Goal: Information Seeking & Learning: Learn about a topic

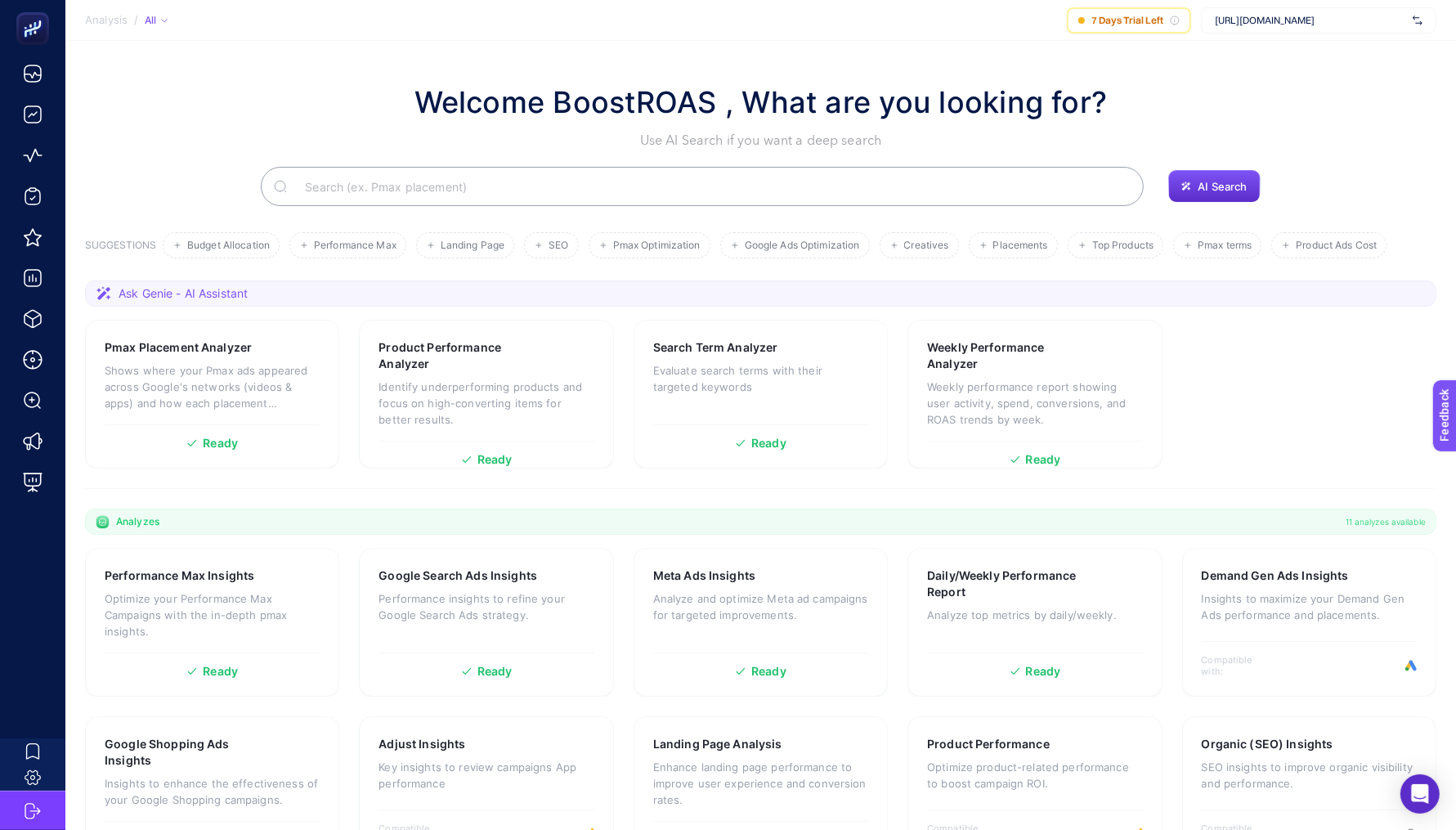
click at [1312, 16] on span "[URL][DOMAIN_NAME]" at bounding box center [1310, 21] width 191 height 13
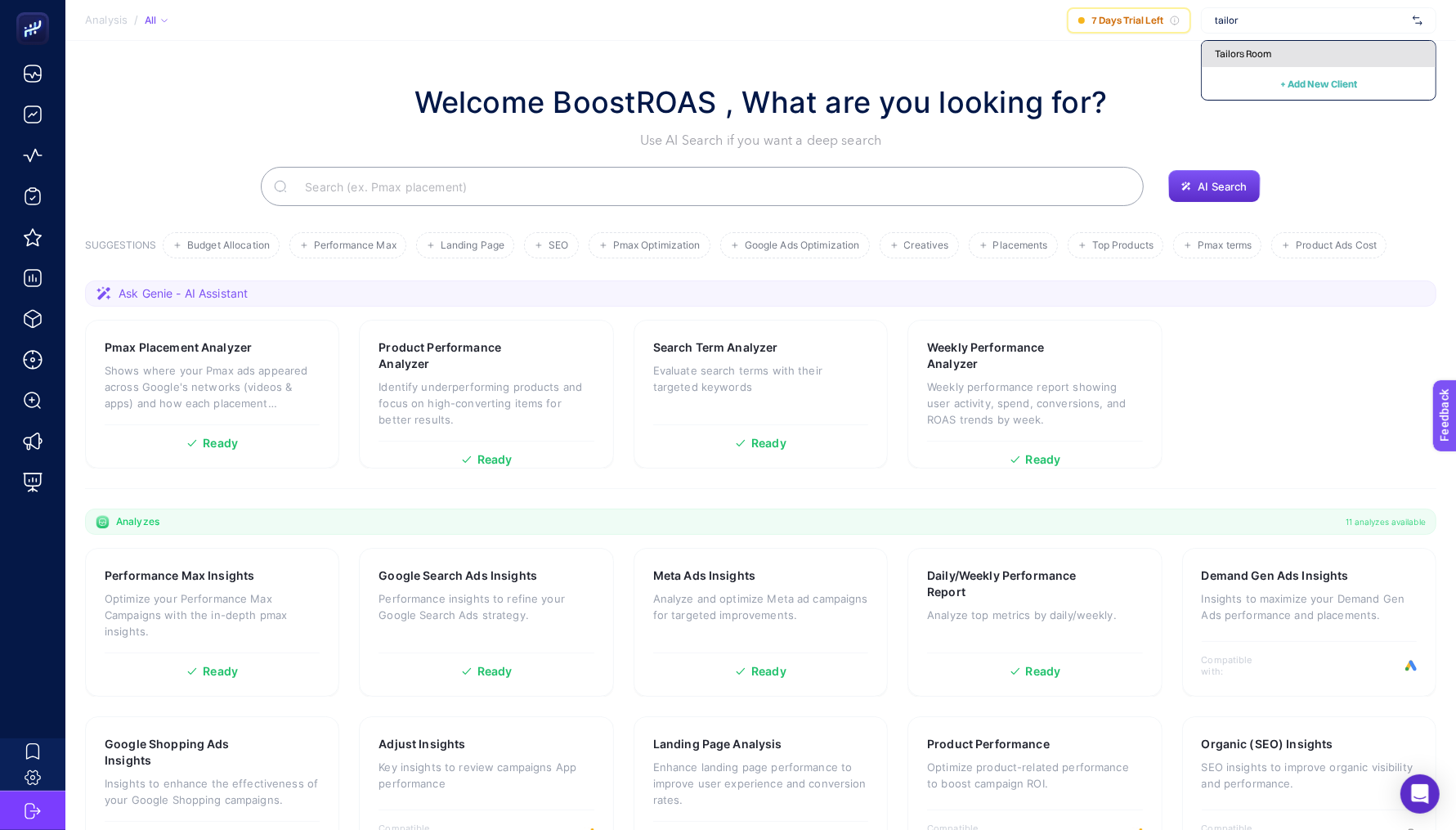
type input "tailor"
click at [1339, 43] on div "Tailors Room" at bounding box center [1319, 54] width 234 height 26
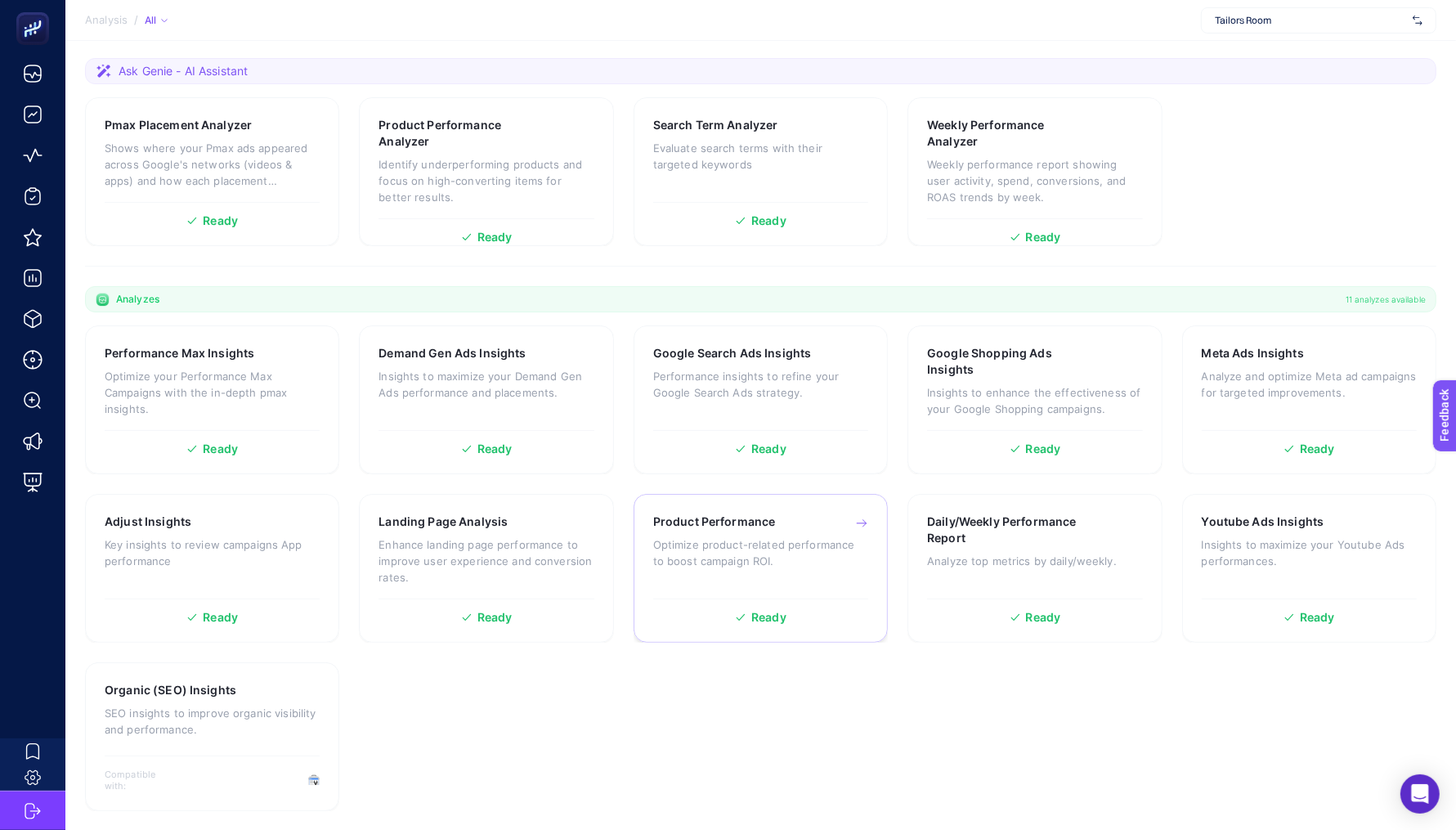
click at [701, 542] on p "Optimize product-related performance to boost campaign ROI." at bounding box center [761, 553] width 215 height 33
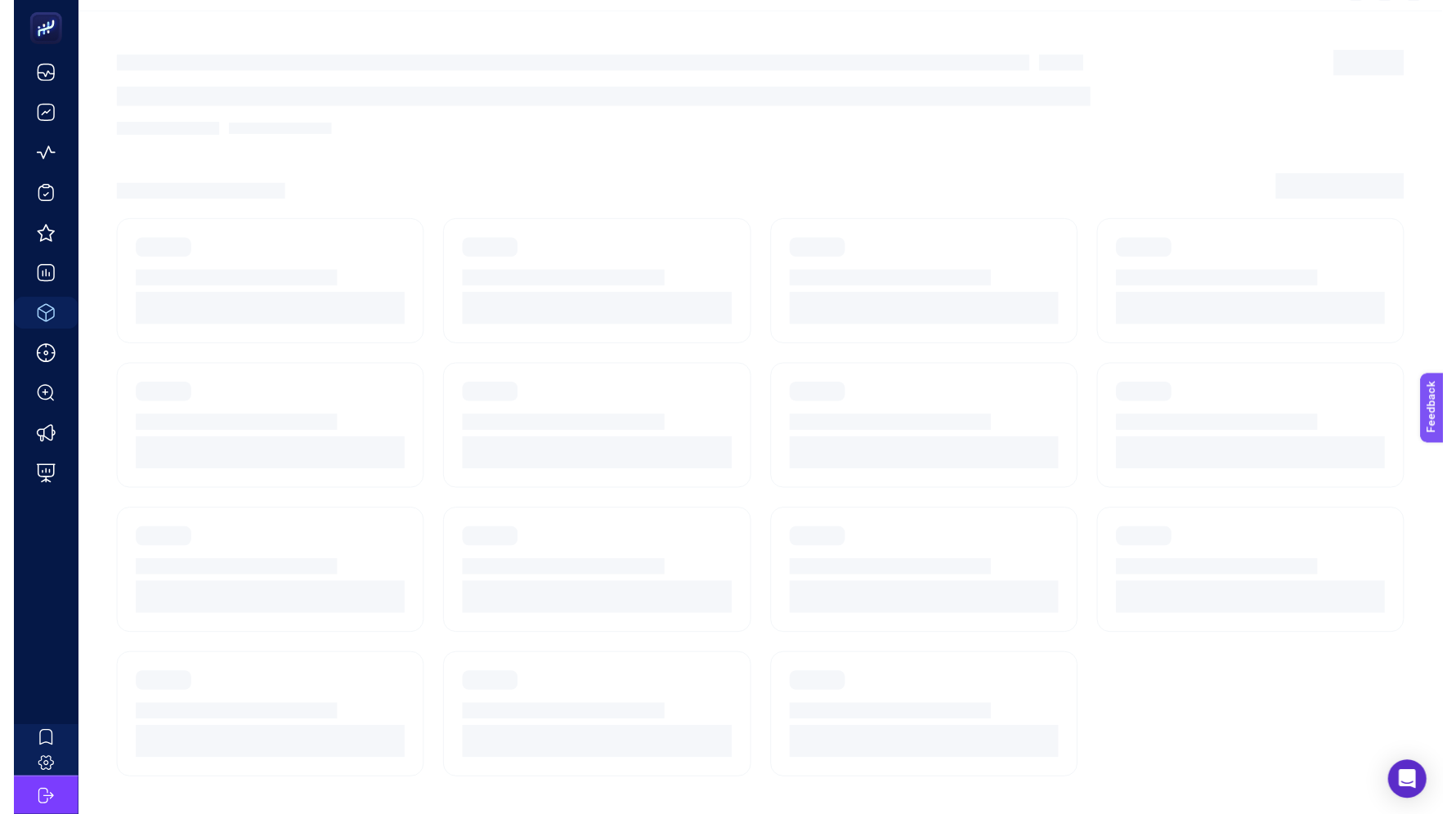
scroll to position [15, 0]
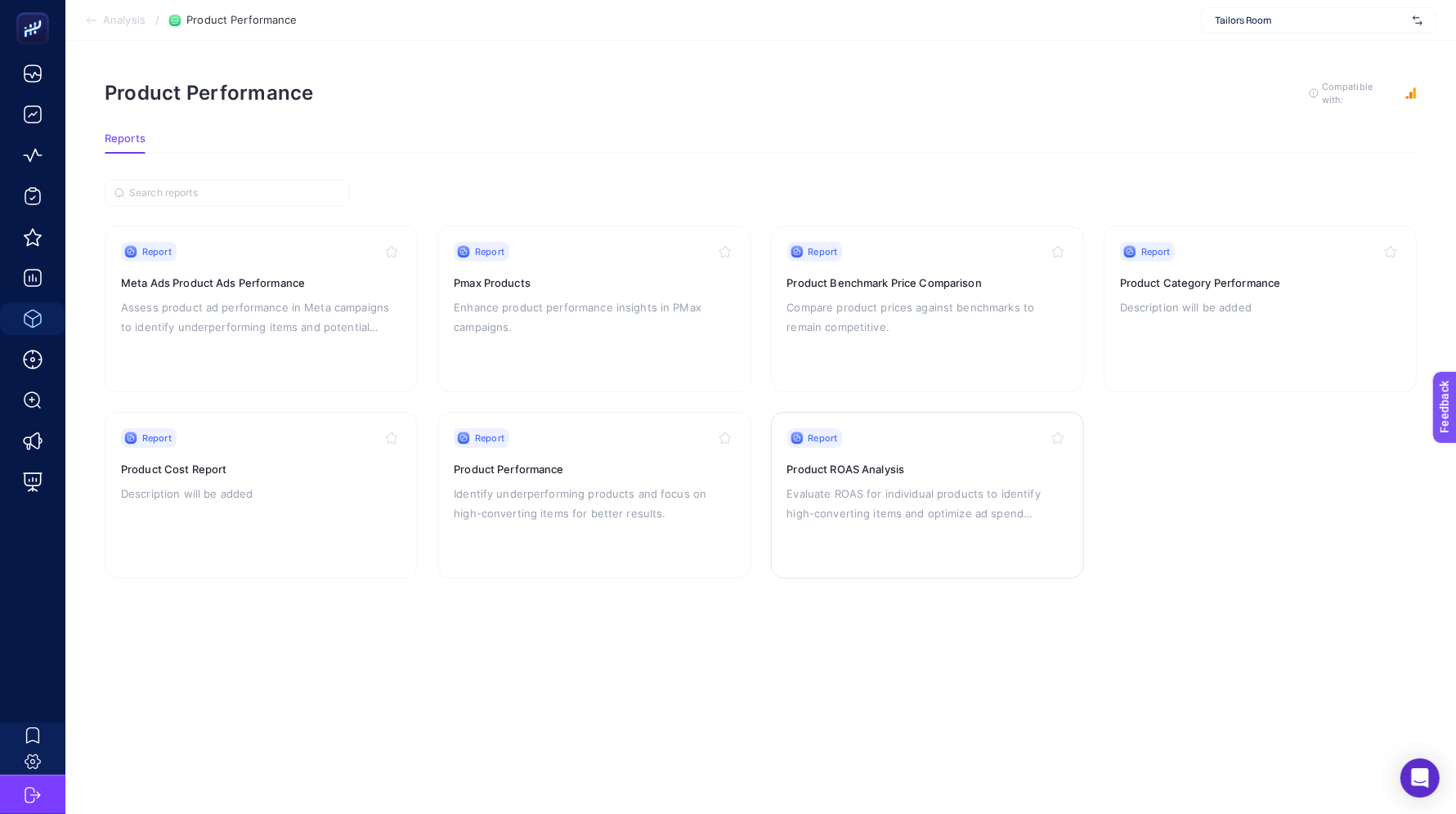
click at [862, 491] on p "Evaluate ROAS for individual products to identify high-converting items and opt…" at bounding box center [927, 504] width 281 height 40
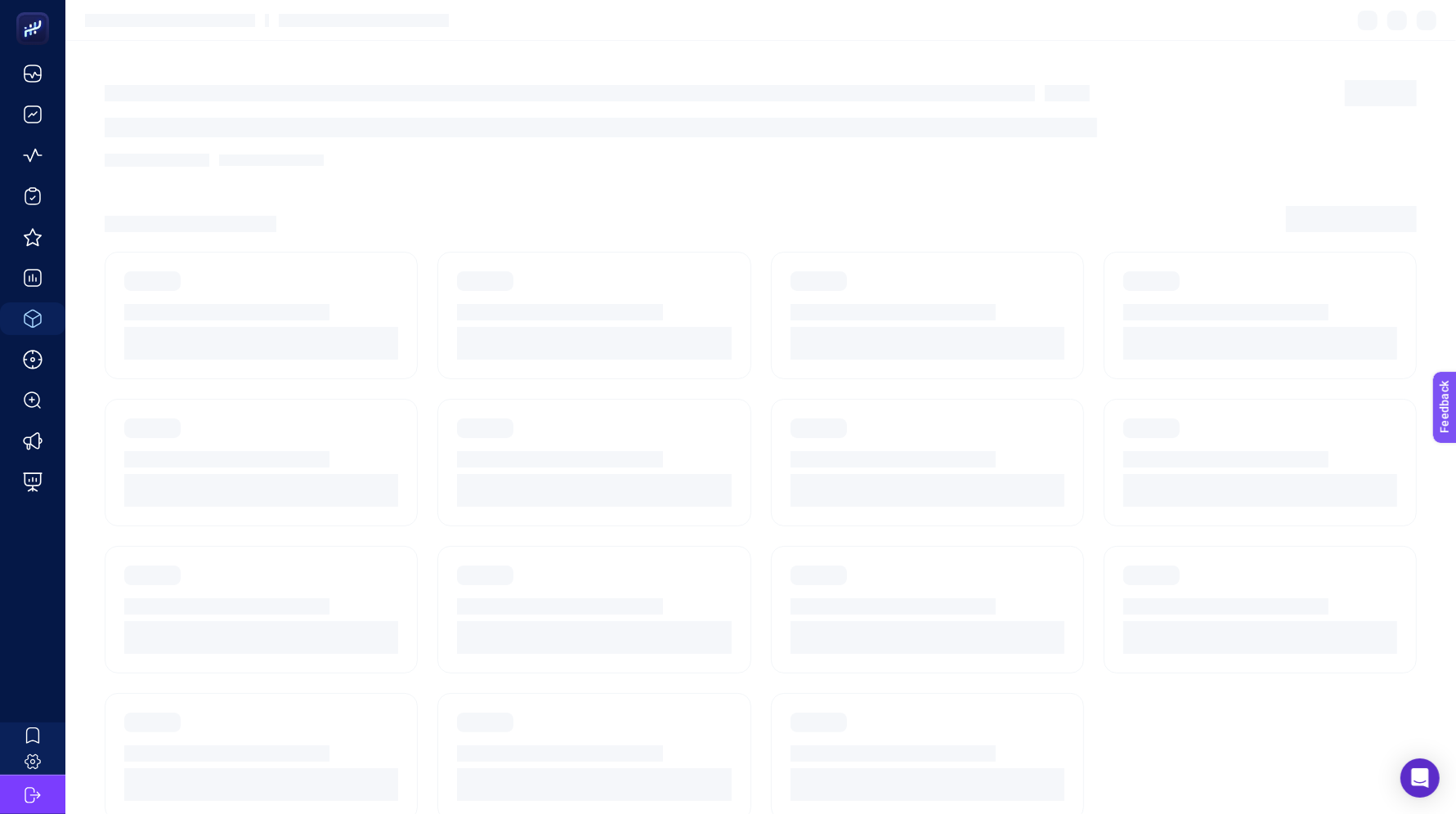
scroll to position [15, 0]
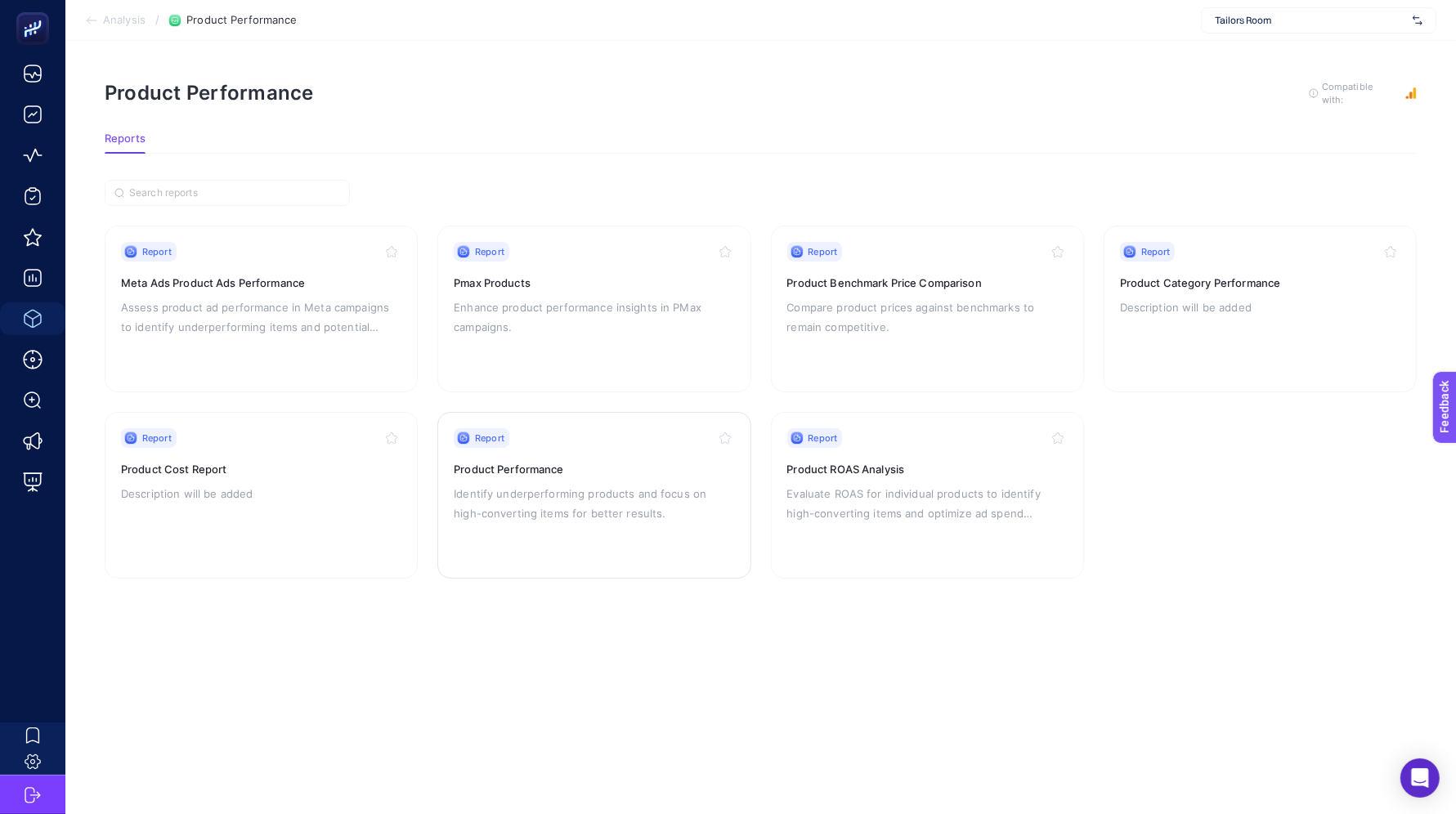
click at [615, 461] on h3 "Product Performance" at bounding box center [593, 469] width 281 height 16
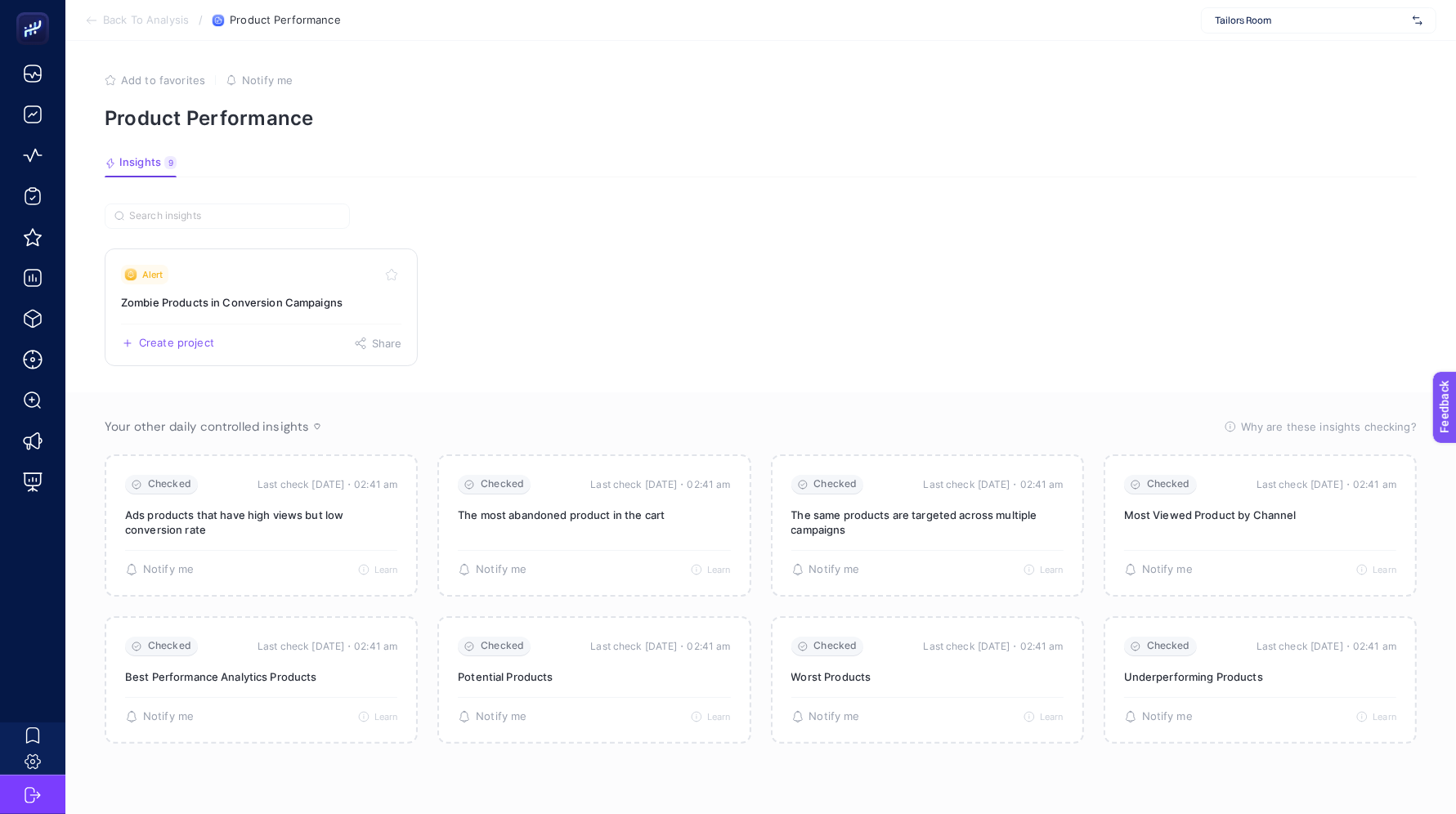
click at [244, 295] on h3 "Zombie Products in Conversion Campaigns" at bounding box center [261, 303] width 281 height 16
click at [127, 26] on span "Back To Analysis" at bounding box center [146, 21] width 86 height 13
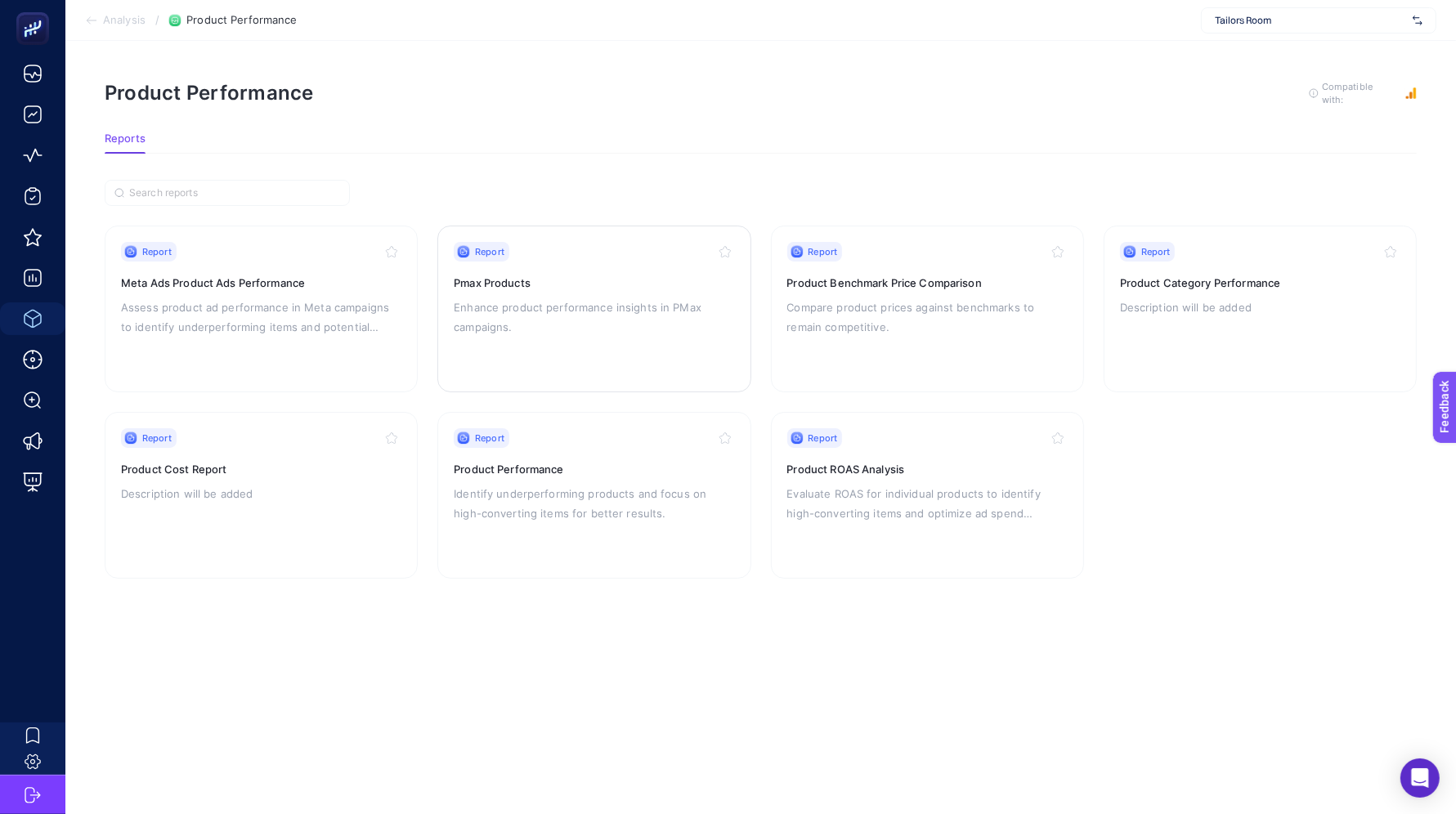
click at [545, 319] on div "Report Pmax Products Enhance product performance insights in PMax campaigns." at bounding box center [593, 309] width 281 height 134
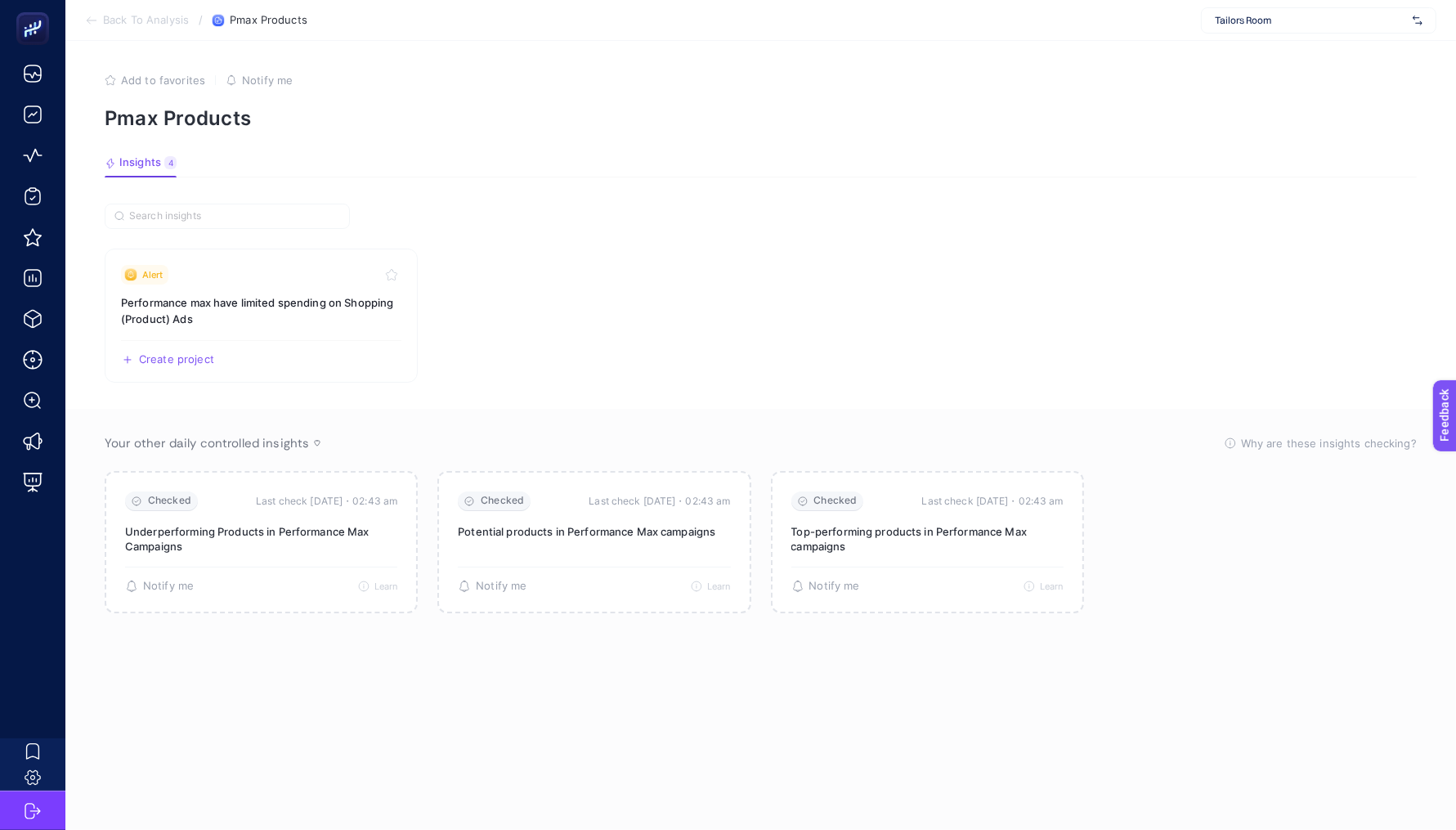
click at [128, 24] on span "Back To Analysis" at bounding box center [146, 21] width 86 height 13
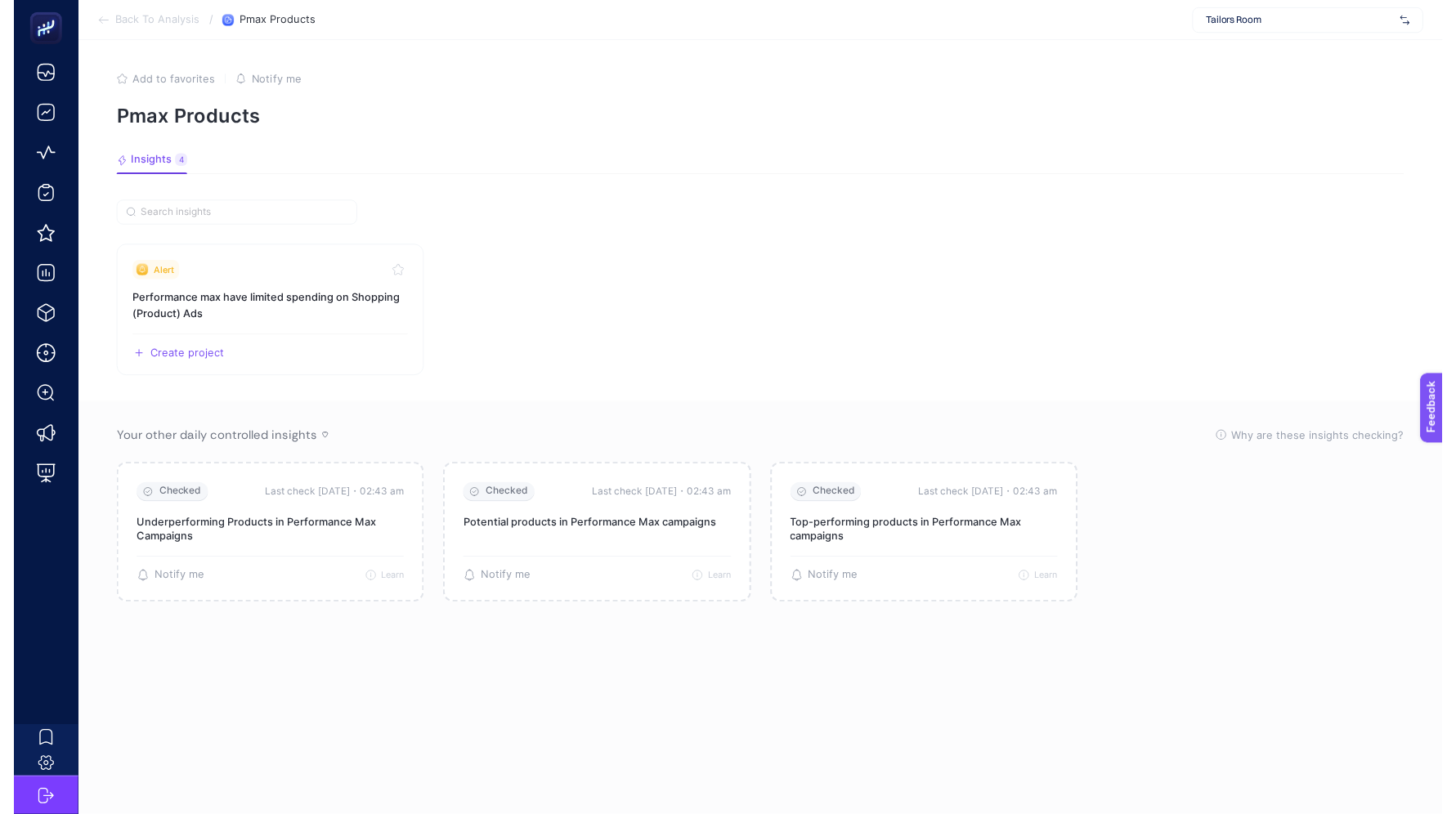
scroll to position [15, 0]
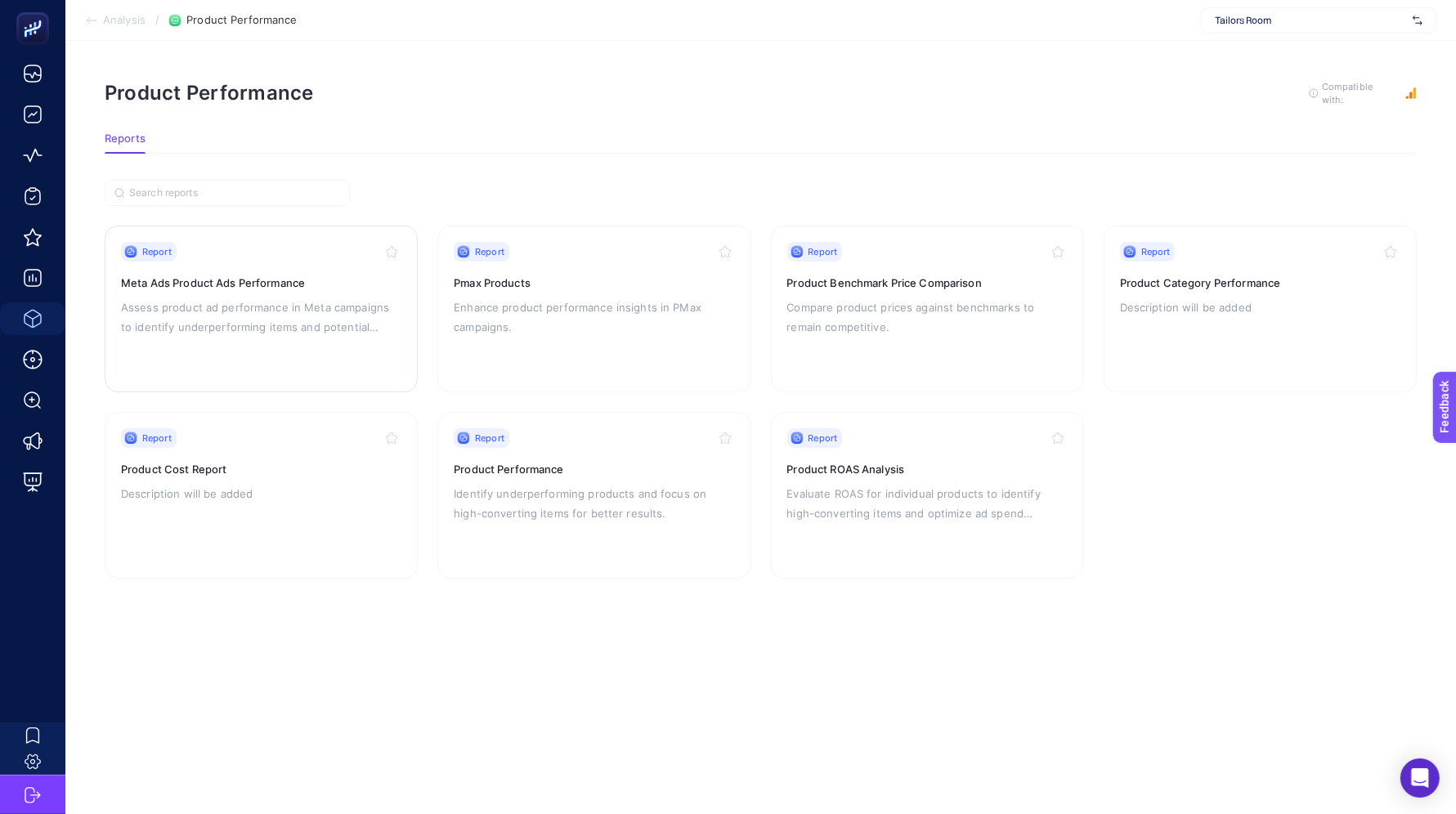
click at [295, 300] on p "Assess product ad performance in Meta campaigns to identify underperforming ite…" at bounding box center [261, 318] width 281 height 40
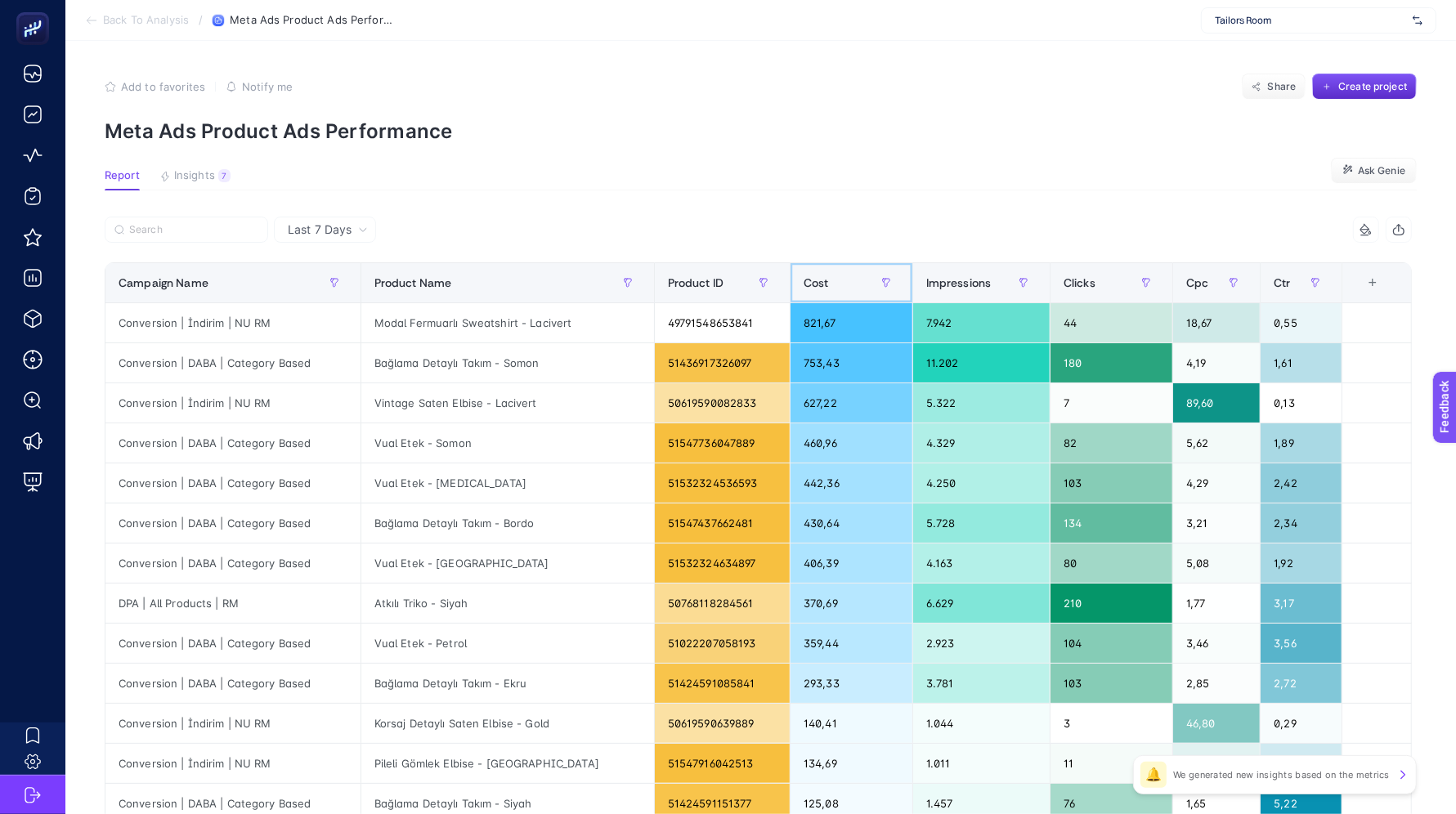
click at [812, 277] on span "Cost" at bounding box center [816, 283] width 26 height 13
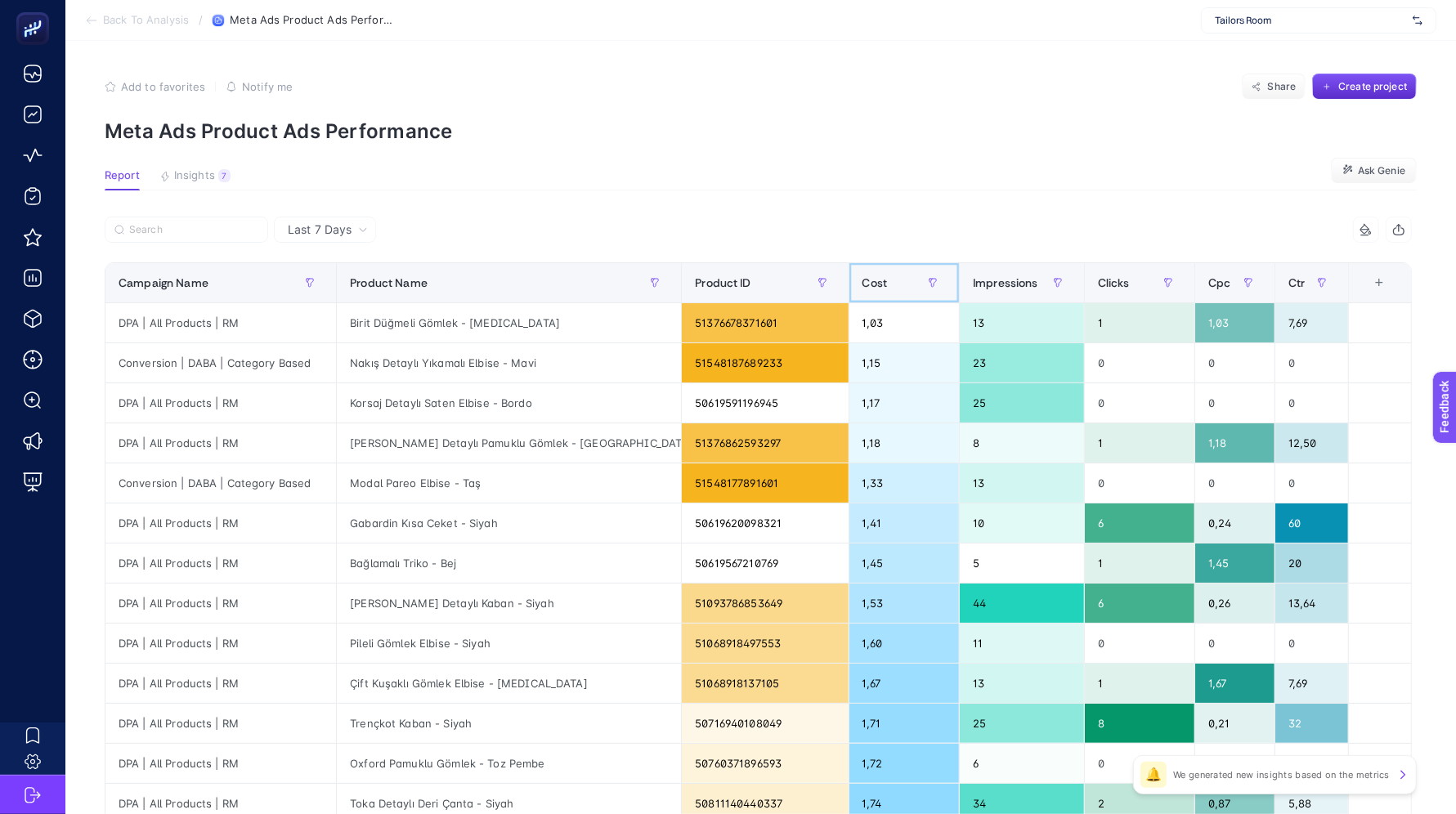
click at [863, 277] on span "Cost" at bounding box center [875, 283] width 26 height 13
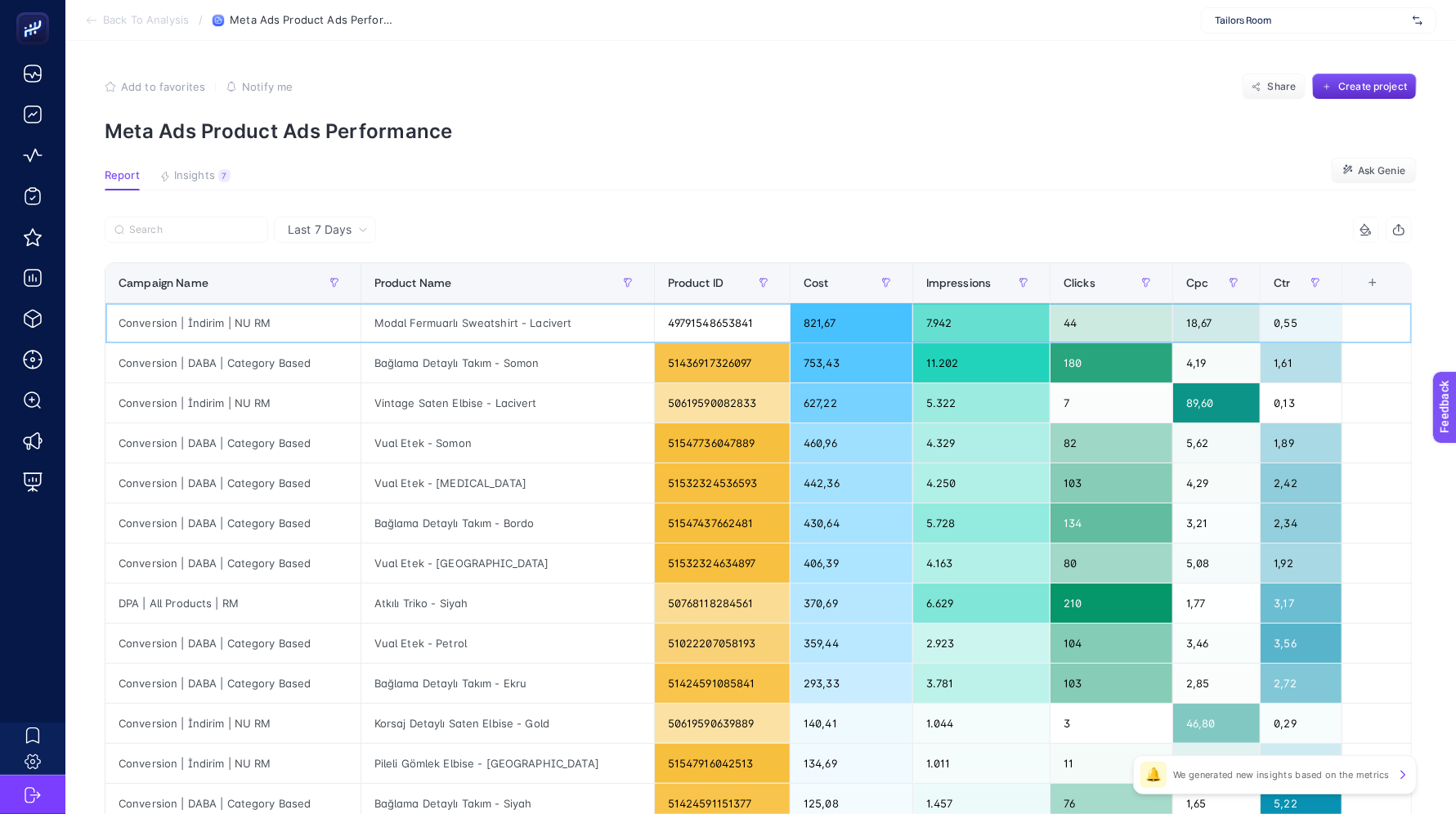
click at [479, 324] on div "Modal Fermuarlı Sweatshirt - Lacivert" at bounding box center [508, 323] width 293 height 40
copy tr "Modal Fermuarlı Sweatshirt - Lacivert"
click at [494, 352] on div "Bağlama Detaylı Takım - Somon" at bounding box center [508, 363] width 293 height 40
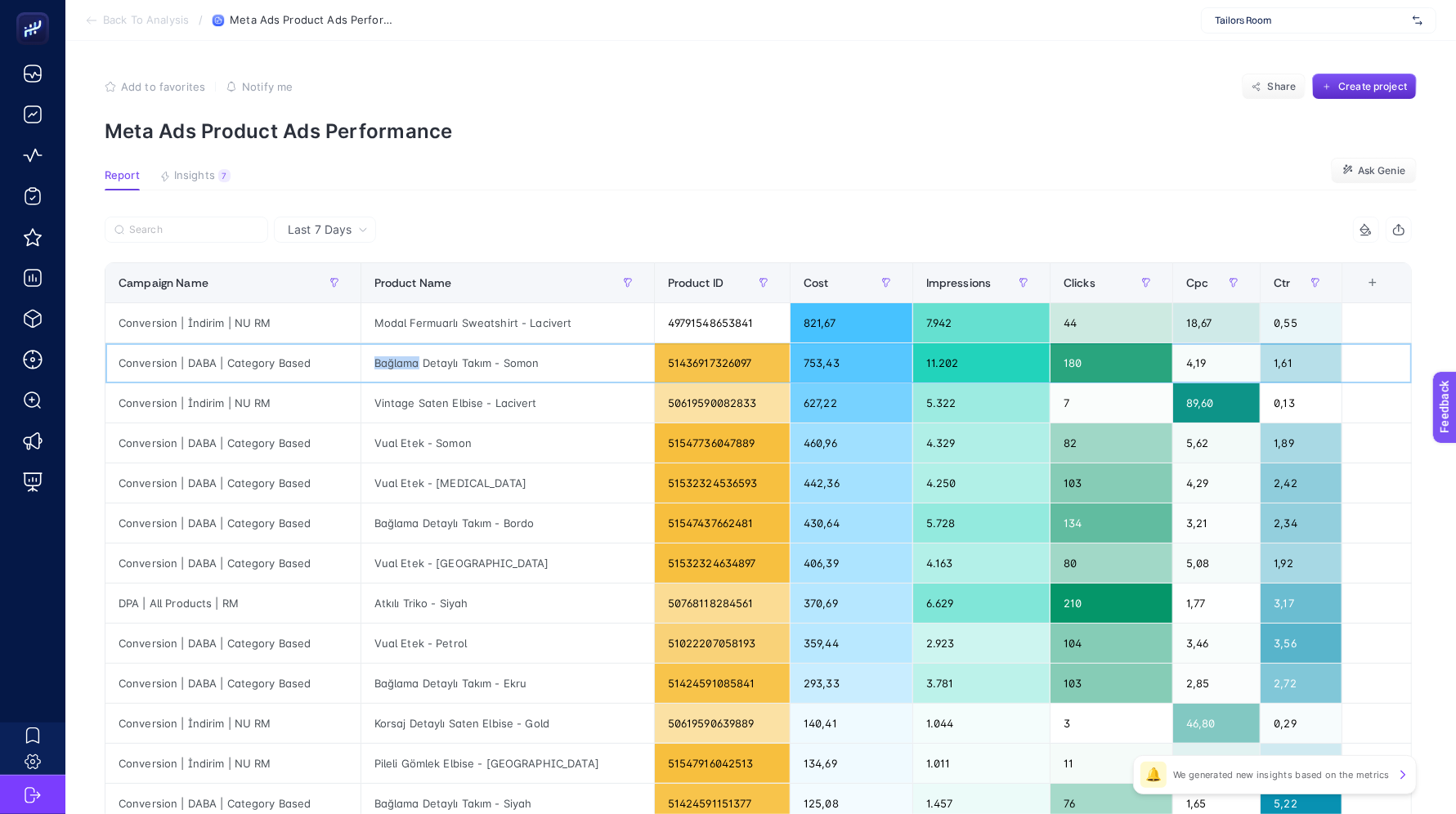
click at [494, 352] on div "Bağlama Detaylı Takım - Somon" at bounding box center [508, 363] width 293 height 40
copy tr "Bağlama Detaylı Takım - Somon"
click at [354, 230] on div "Last 7 Days" at bounding box center [328, 230] width 93 height 12
click at [501, 194] on article "Add to favorites false Notify me Share Create project Meta Ads Product Ads Perf…" at bounding box center [760, 680] width 1390 height 1277
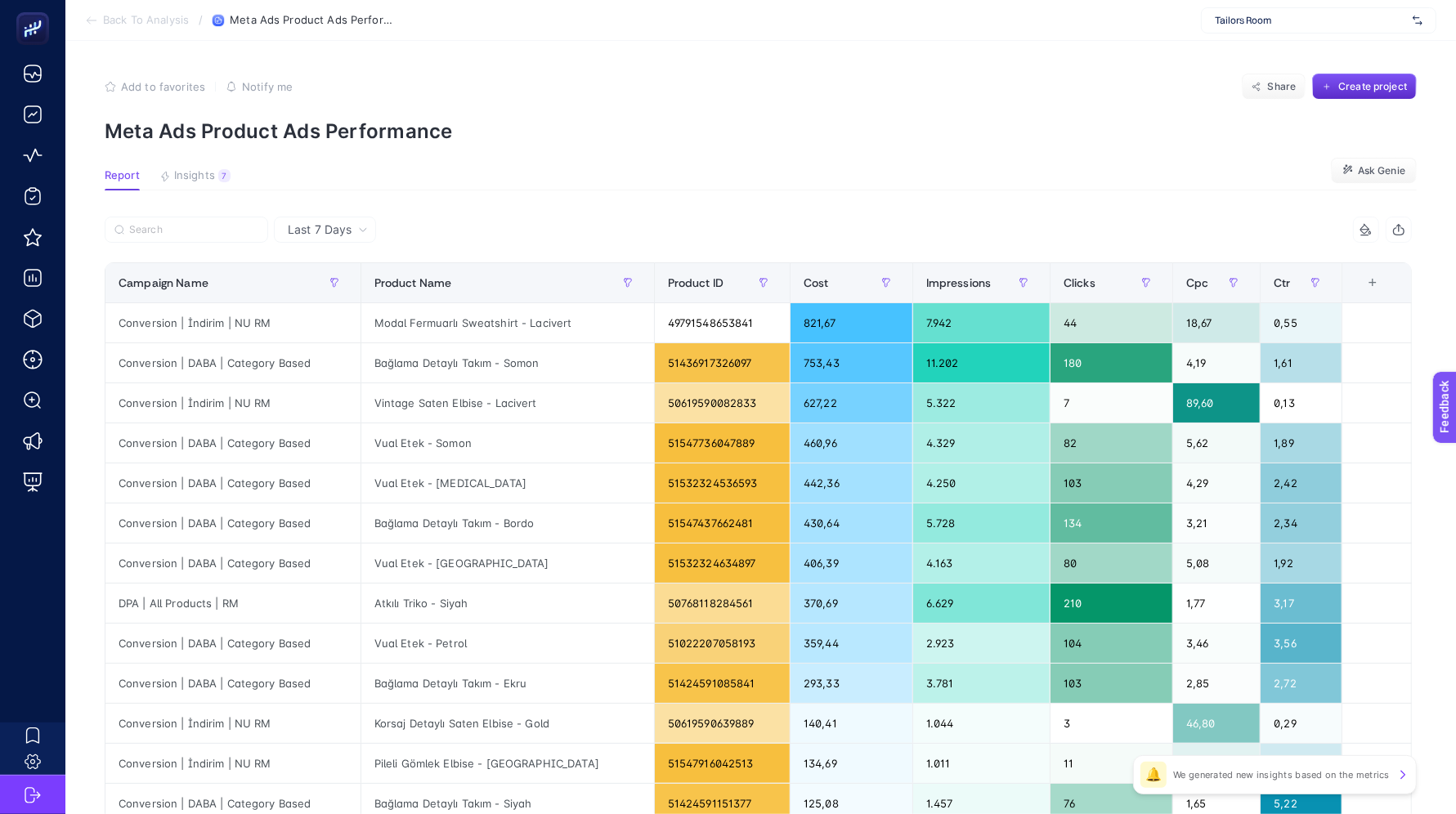
click at [93, 21] on icon at bounding box center [91, 21] width 13 height 13
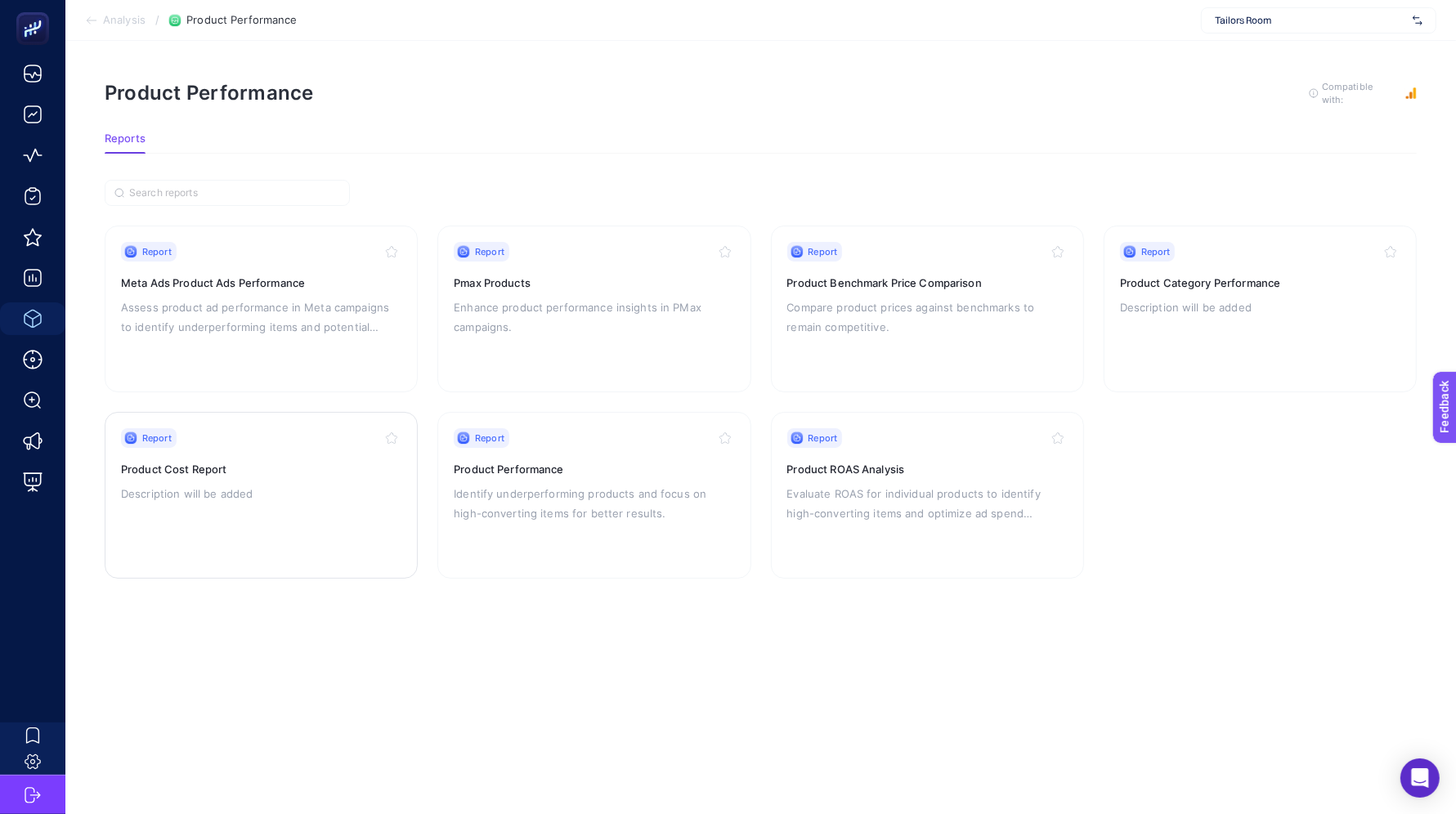
click at [263, 490] on div "Report Product Cost Report Description will be added" at bounding box center [261, 495] width 281 height 134
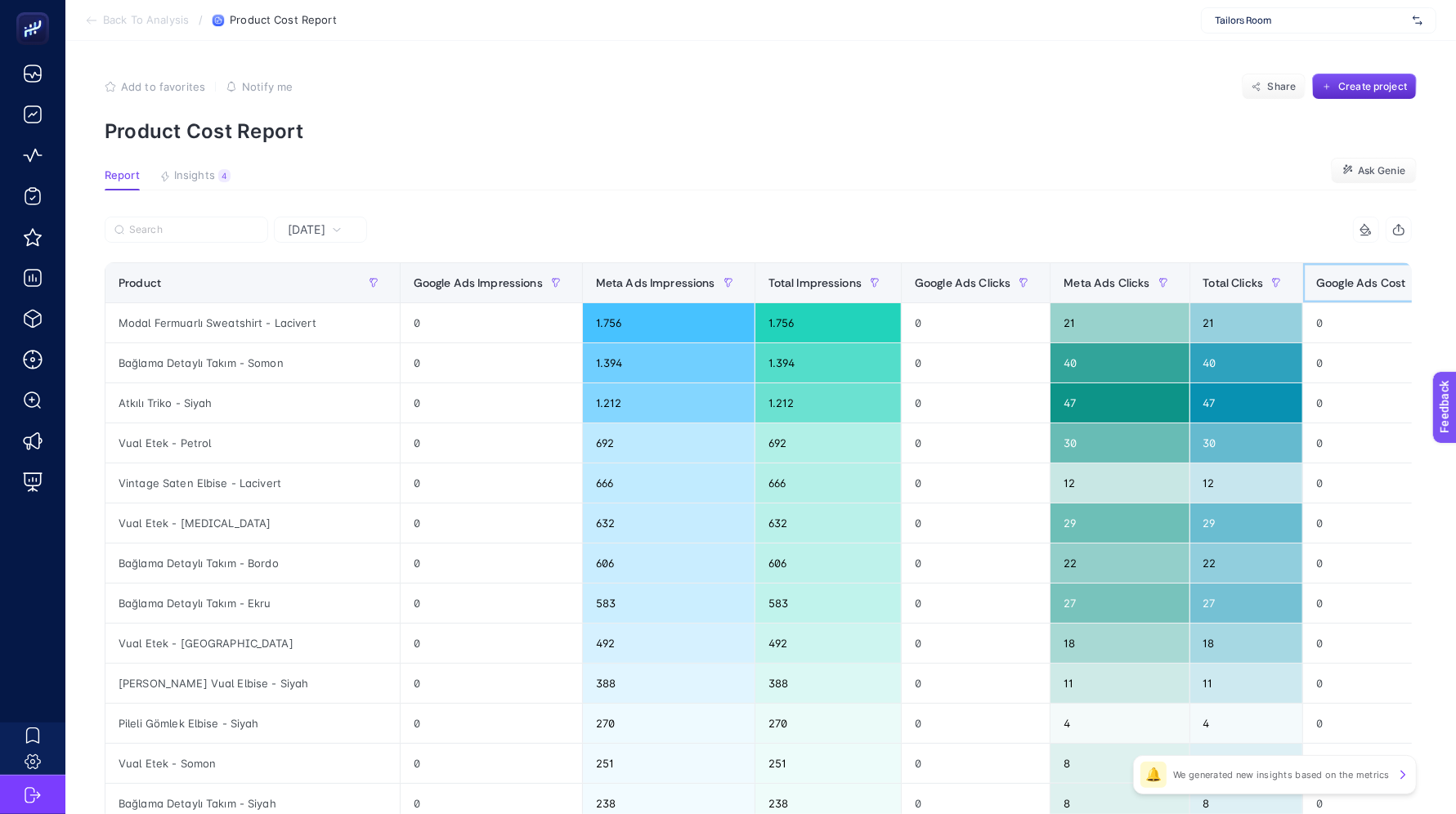
click at [1316, 288] on span "Google Ads Cost" at bounding box center [1361, 283] width 89 height 13
click at [299, 234] on span "[DATE]" at bounding box center [307, 230] width 38 height 16
click at [316, 288] on li "Last 7 Days" at bounding box center [320, 294] width 83 height 30
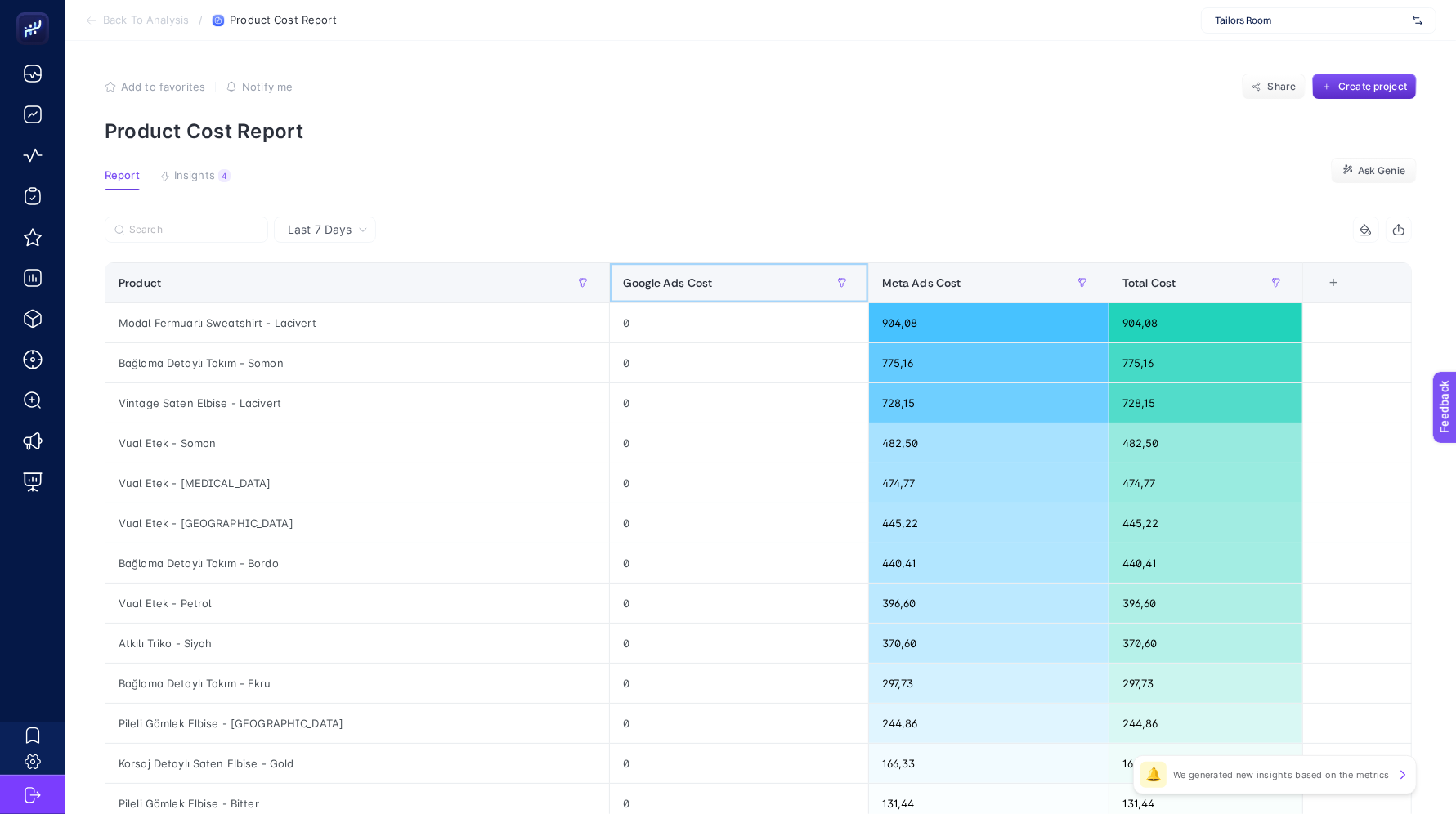
click at [672, 280] on div "Google Ads Cost" at bounding box center [739, 283] width 232 height 26
click at [719, 281] on div "Google Ads Cost" at bounding box center [739, 283] width 232 height 26
click at [149, 20] on span "Back To Analysis" at bounding box center [146, 21] width 86 height 13
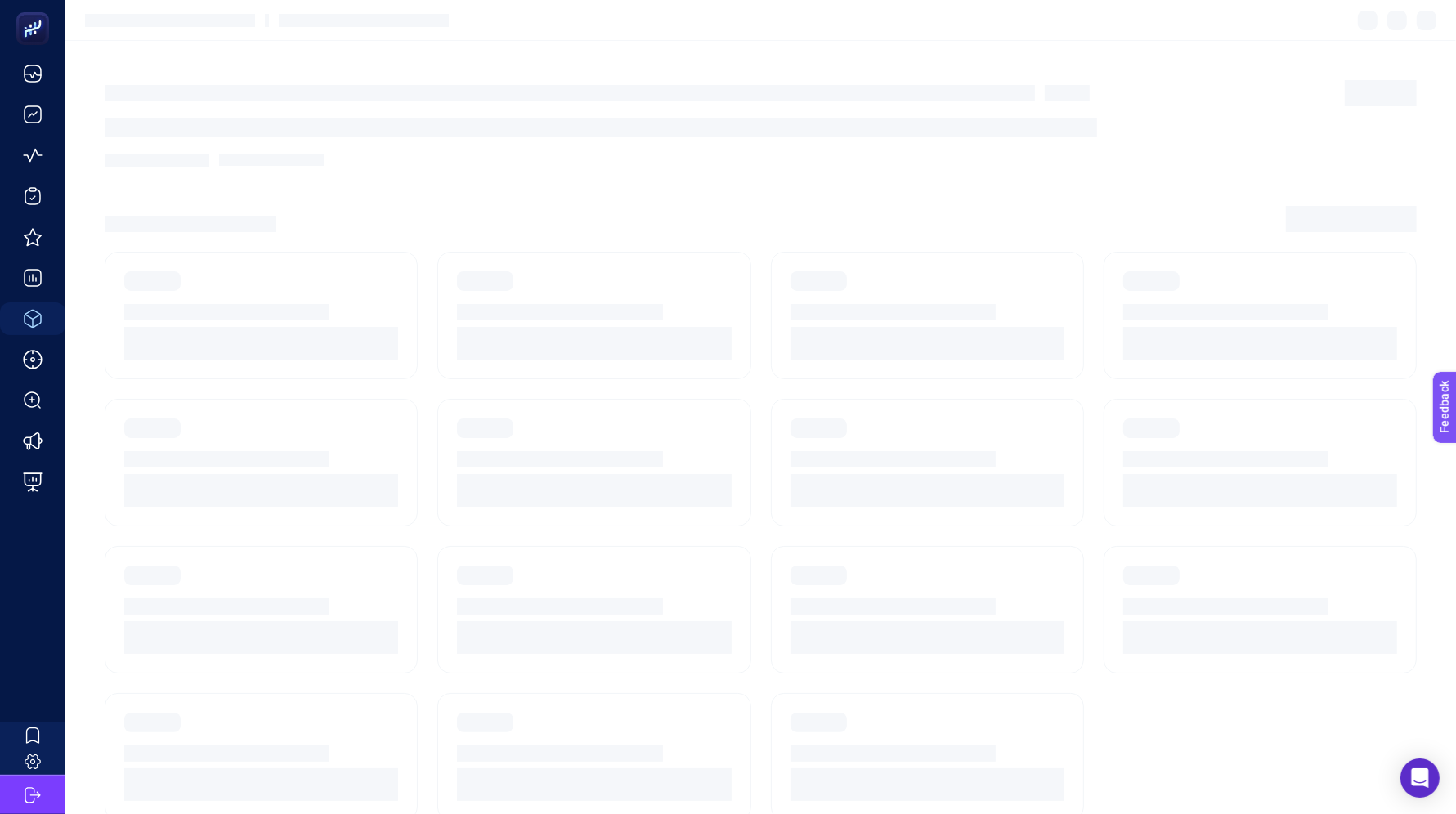
scroll to position [15, 0]
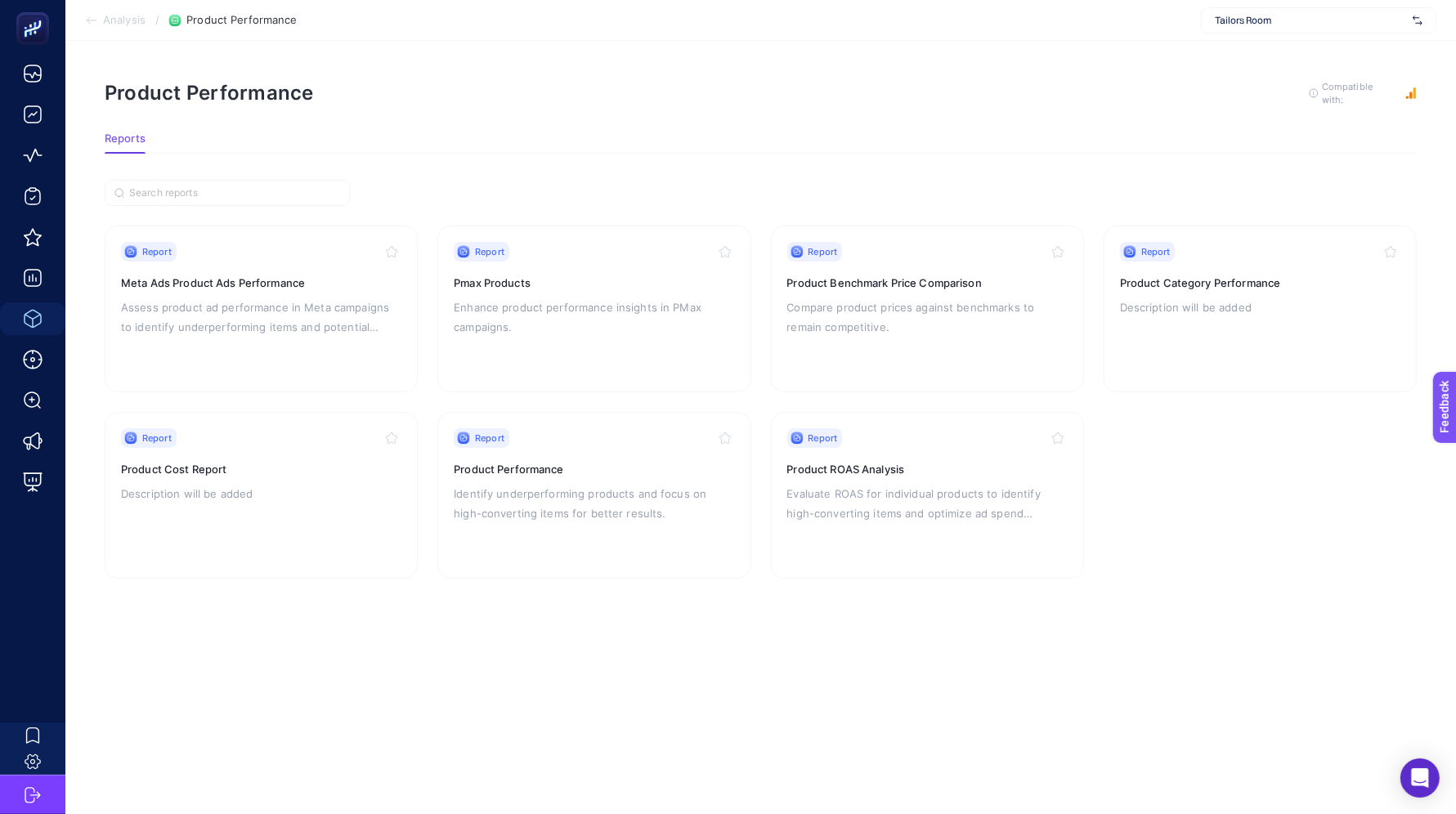
click at [147, 23] on ul "Analysis / Product Performance" at bounding box center [191, 21] width 212 height 13
click at [132, 15] on span "Analysis" at bounding box center [124, 21] width 43 height 13
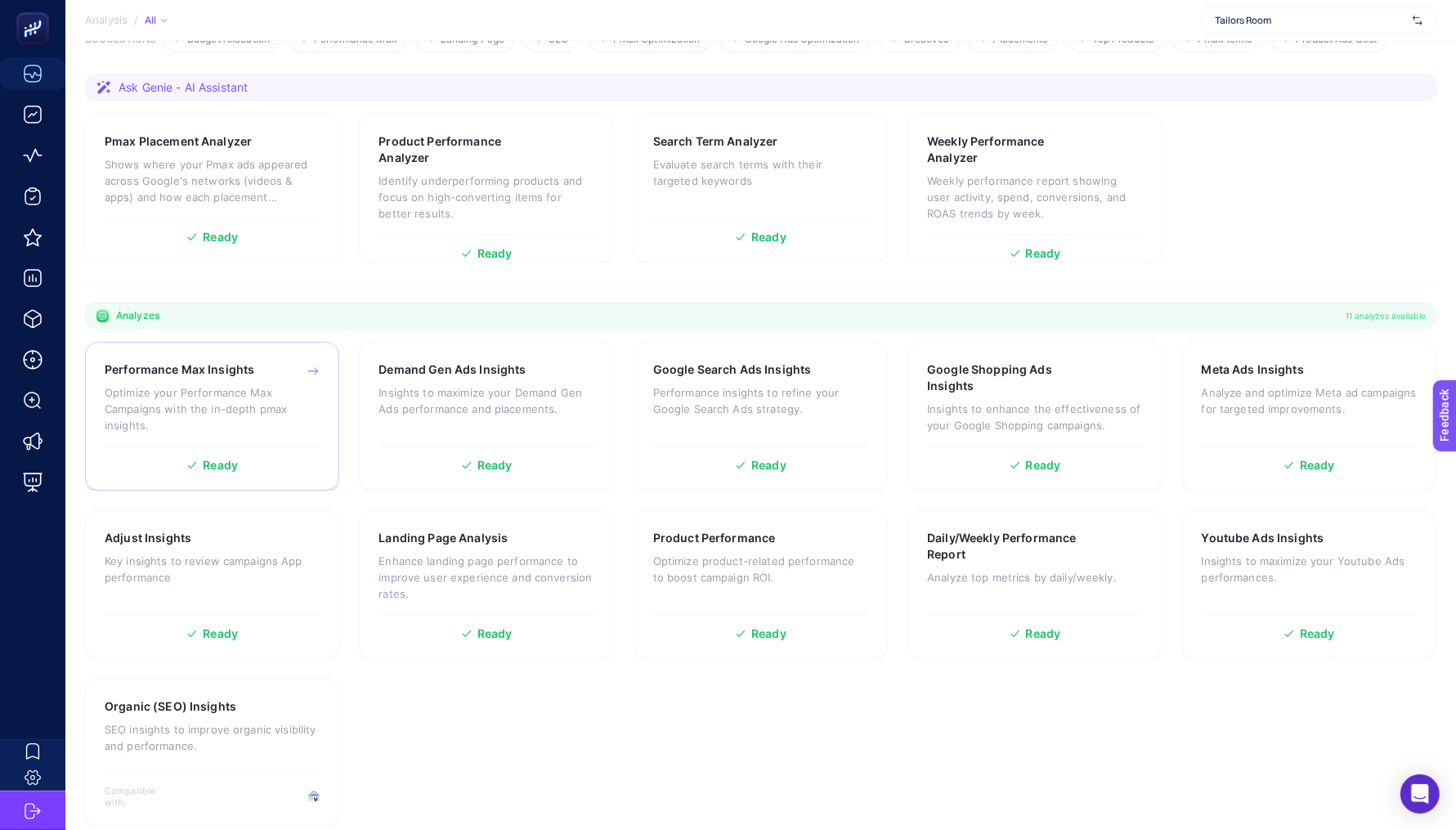
scroll to position [222, 0]
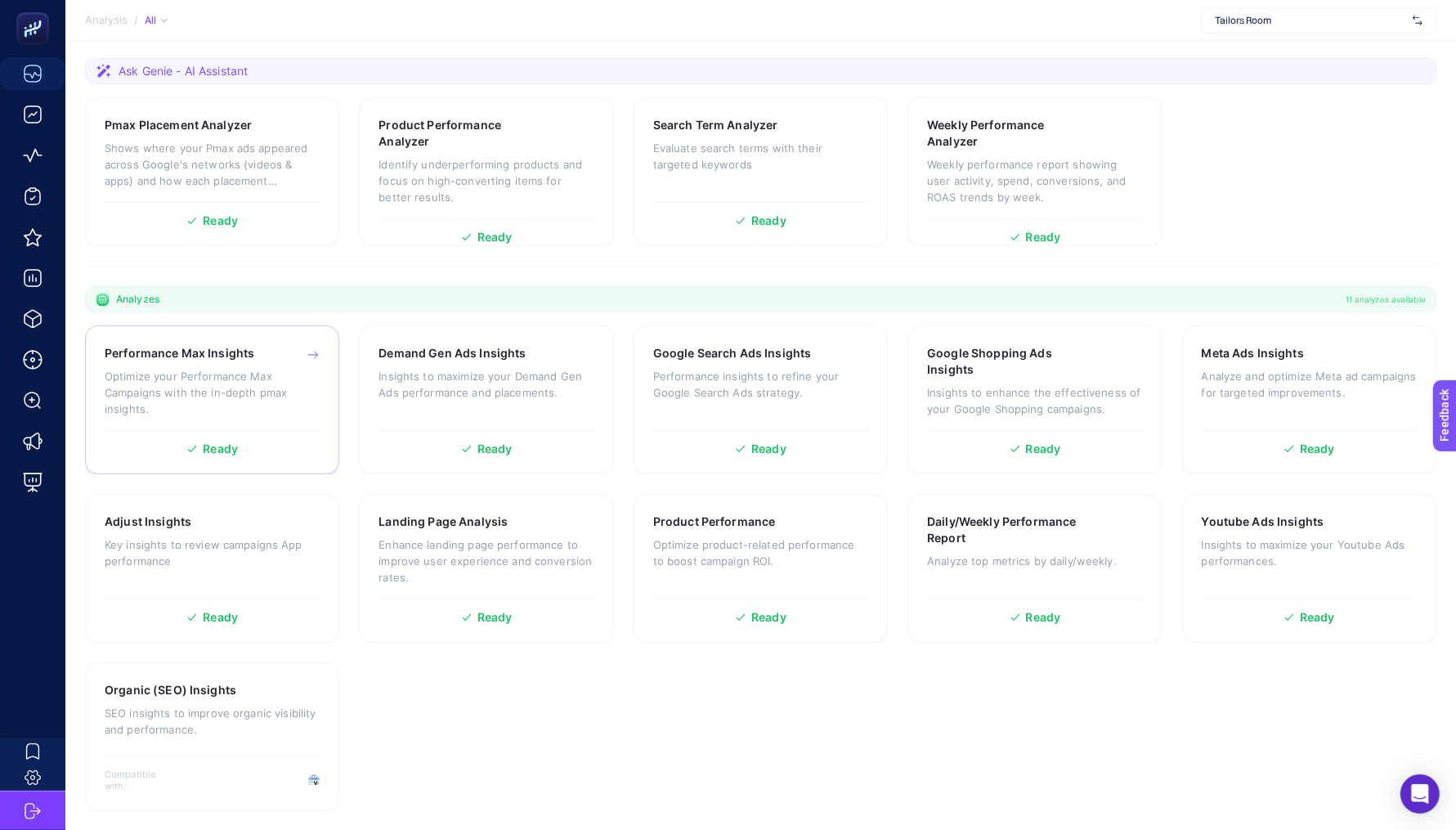
click at [268, 383] on p "Optimize your Performance Max Campaigns with the in-depth pmax insights." at bounding box center [212, 393] width 215 height 49
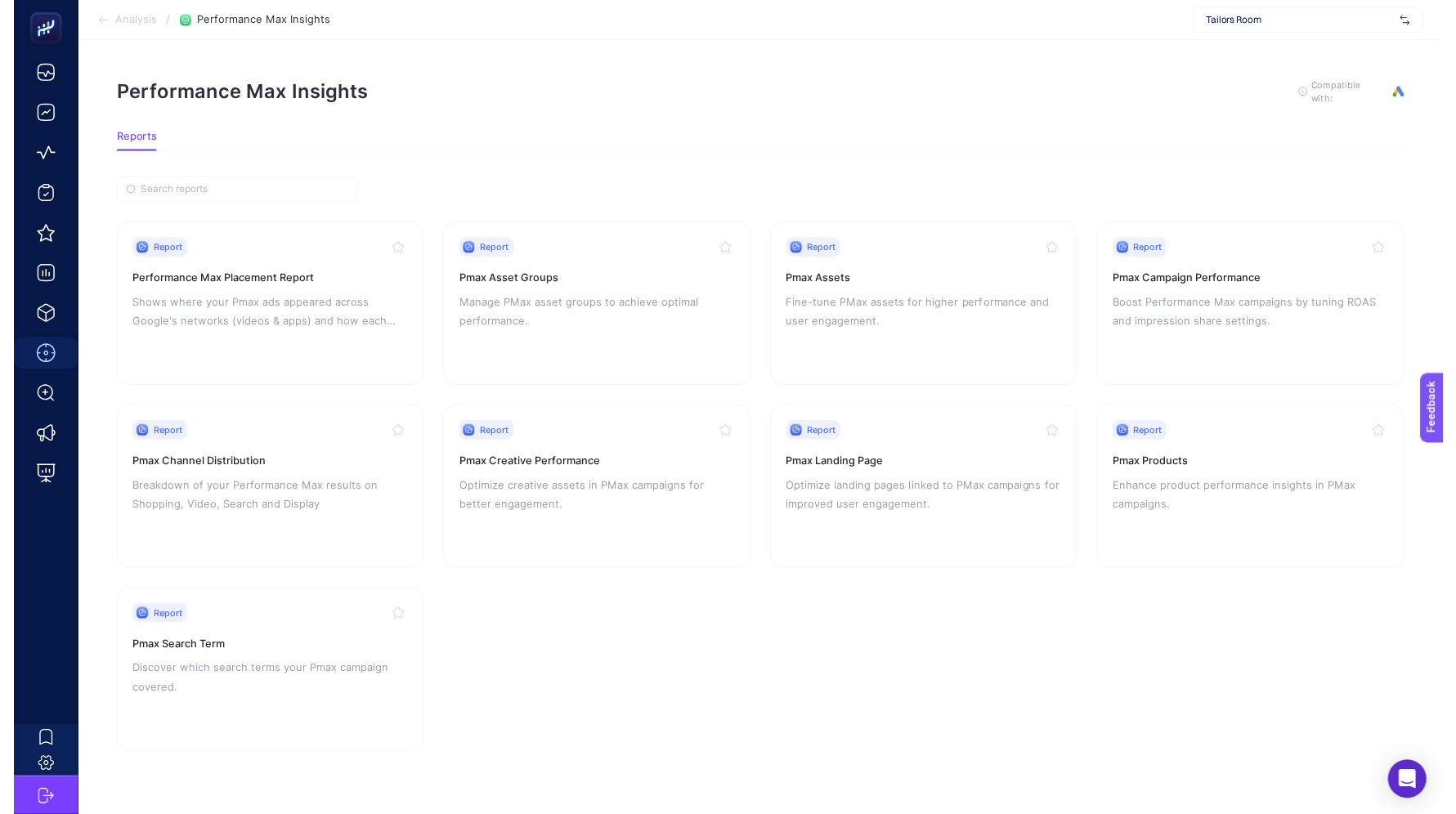
scroll to position [15, 0]
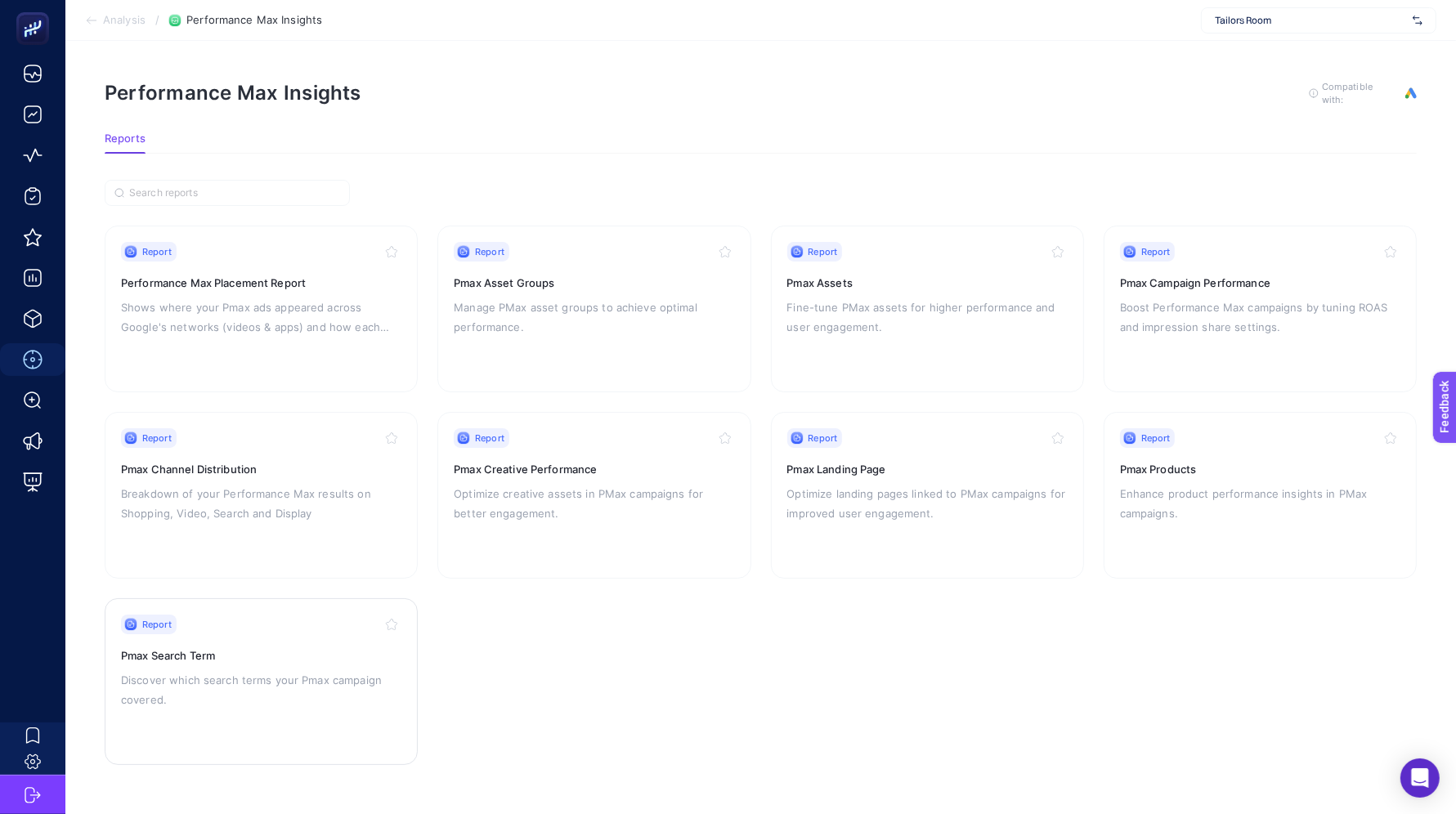
click at [212, 673] on p "Discover which search terms your Pmax campaign covered." at bounding box center [261, 690] width 281 height 40
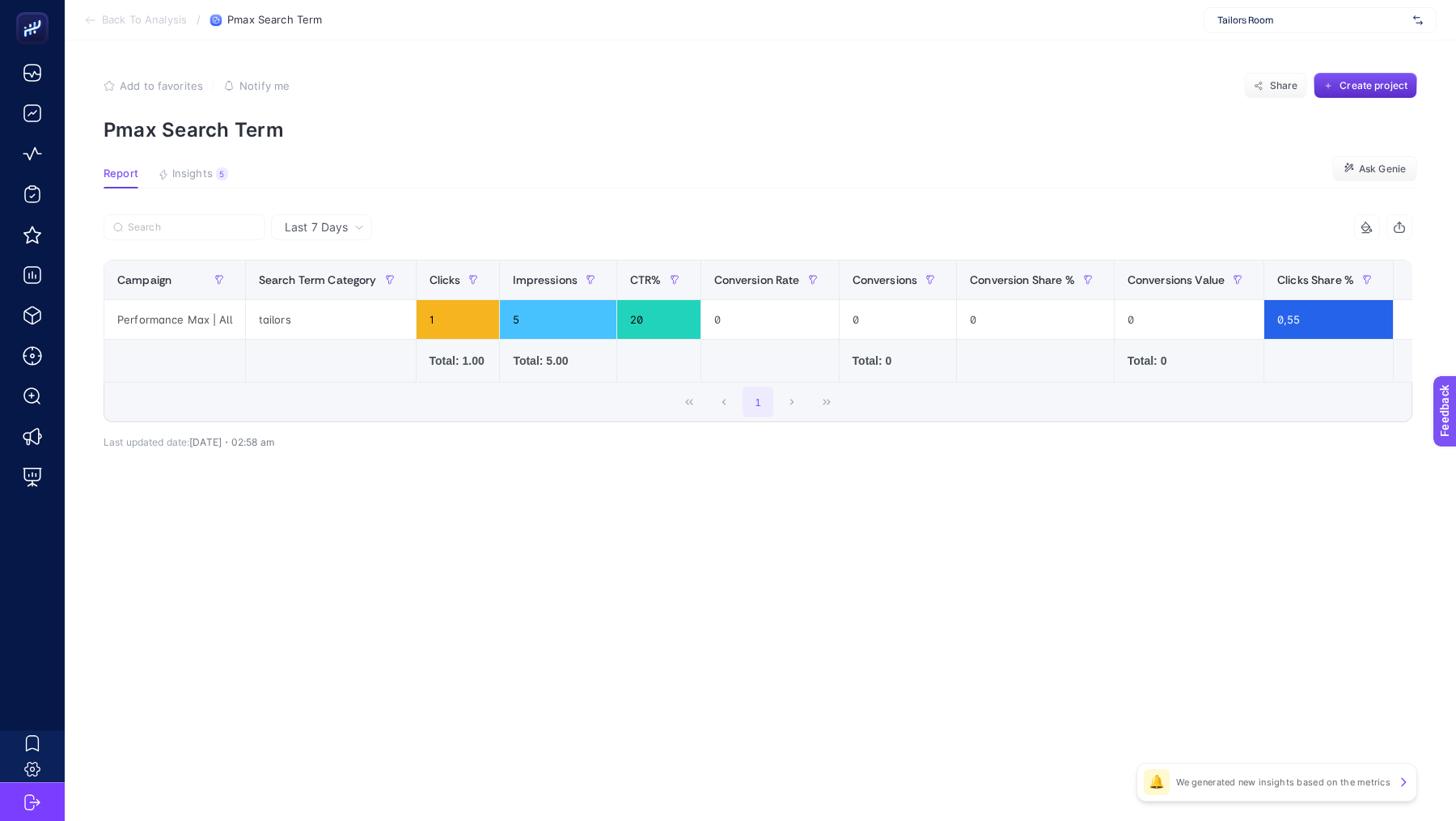
click at [339, 220] on span "Last 7 Days" at bounding box center [316, 227] width 63 height 16
click at [330, 290] on li "Last 30 Days" at bounding box center [322, 291] width 91 height 29
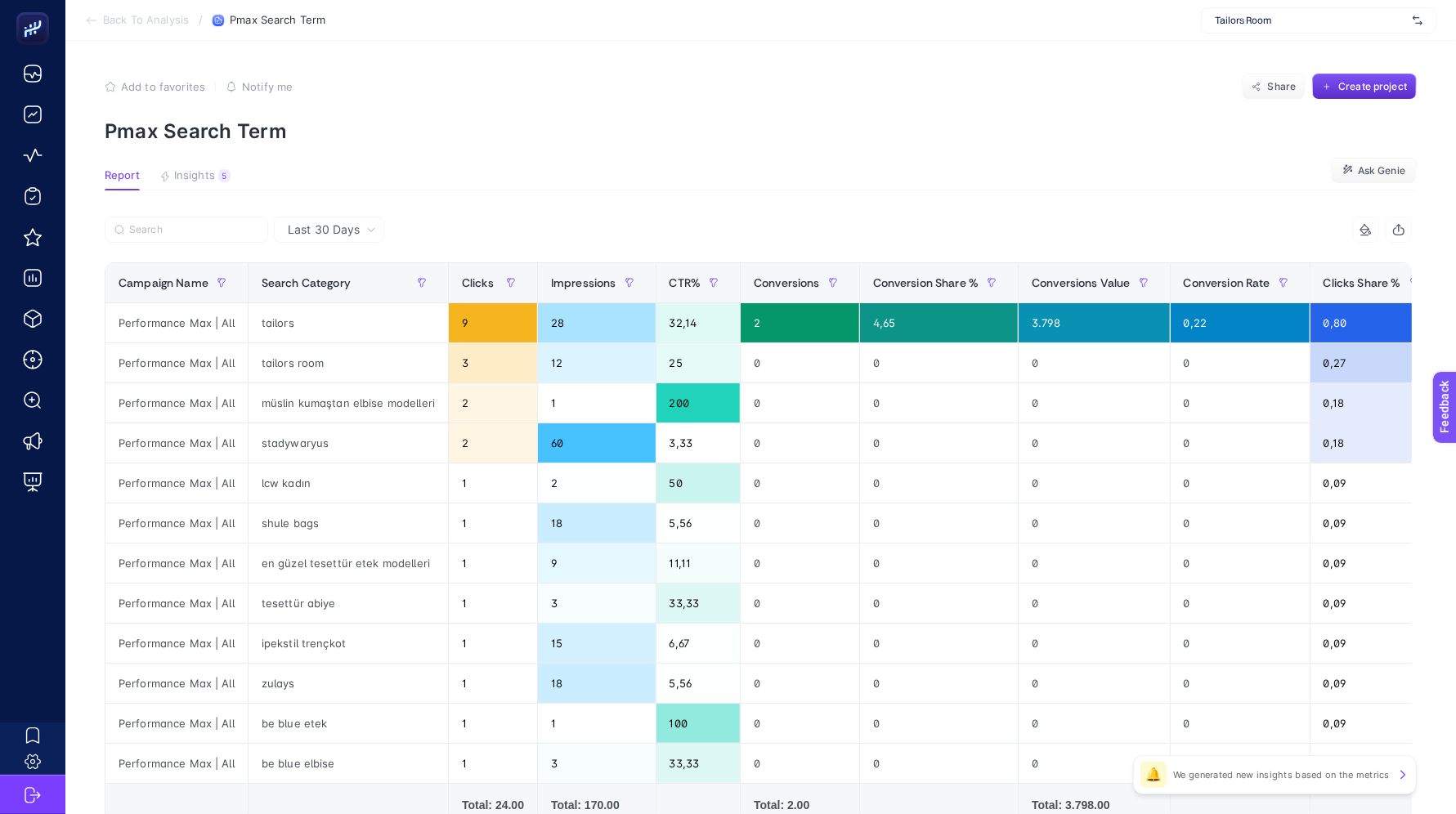
click at [307, 241] on div "Last 30 Days" at bounding box center [329, 230] width 110 height 26
click at [309, 272] on li "Last 7 Days" at bounding box center [329, 264] width 100 height 30
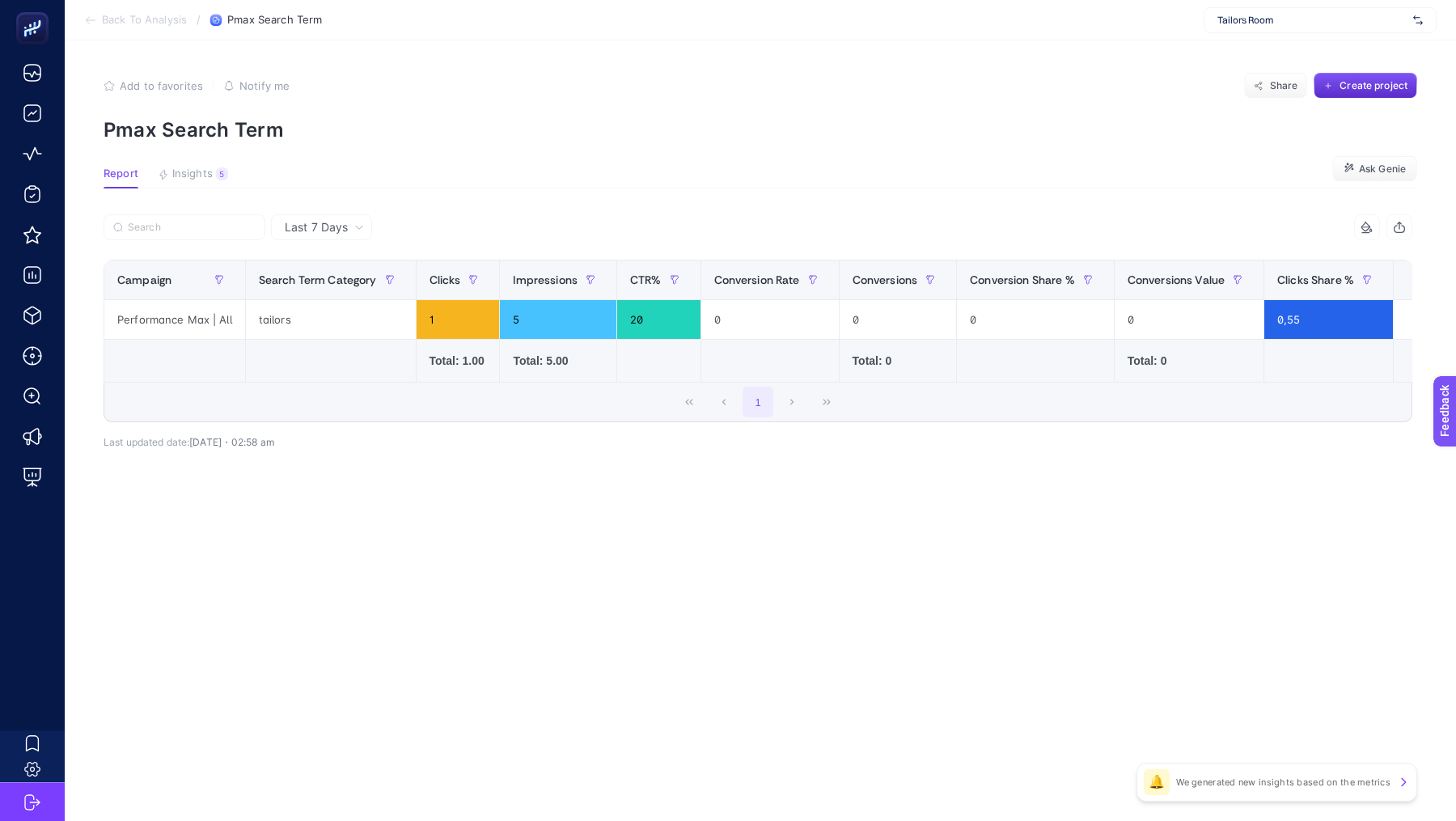
click at [317, 224] on span "Last 7 Days" at bounding box center [316, 227] width 63 height 16
click at [315, 258] on li "Last 7 Days" at bounding box center [322, 261] width 91 height 29
click at [322, 236] on div "Last 7 Days" at bounding box center [322, 227] width 101 height 26
click at [313, 296] on li "Last 30 Days" at bounding box center [322, 291] width 91 height 29
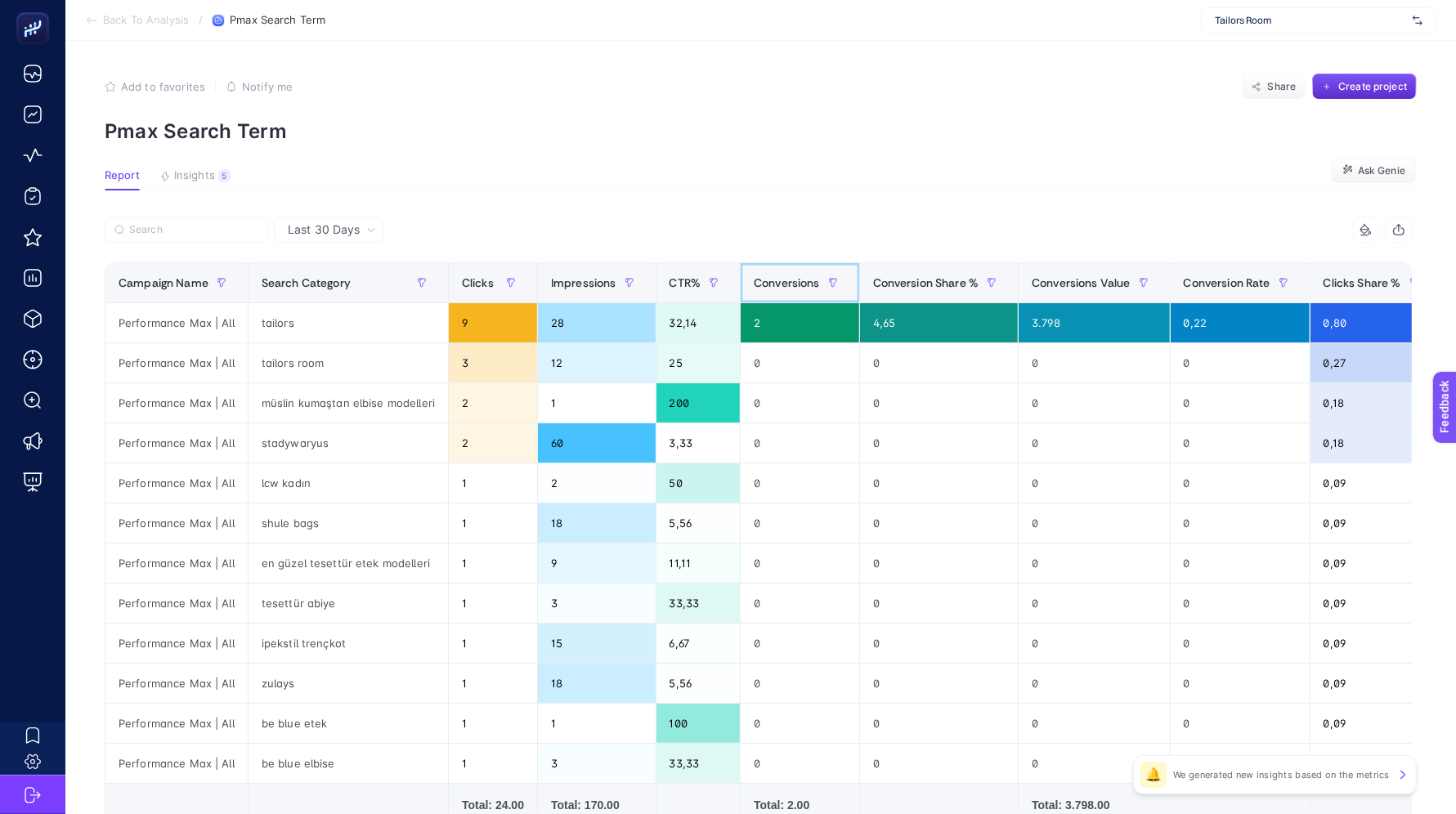
click at [790, 277] on span "Conversions" at bounding box center [787, 283] width 66 height 13
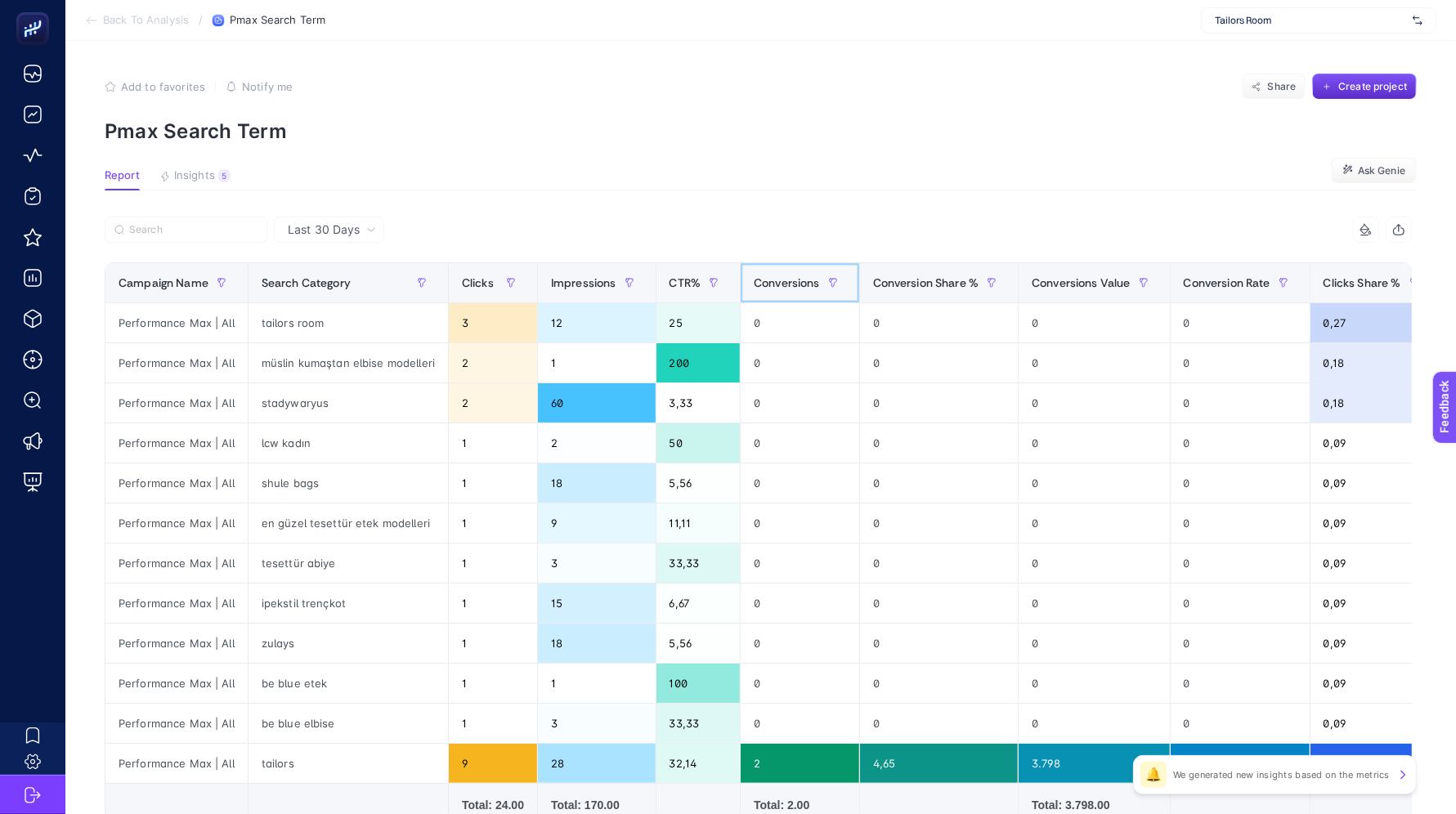
click at [790, 277] on span "Conversions" at bounding box center [787, 283] width 66 height 13
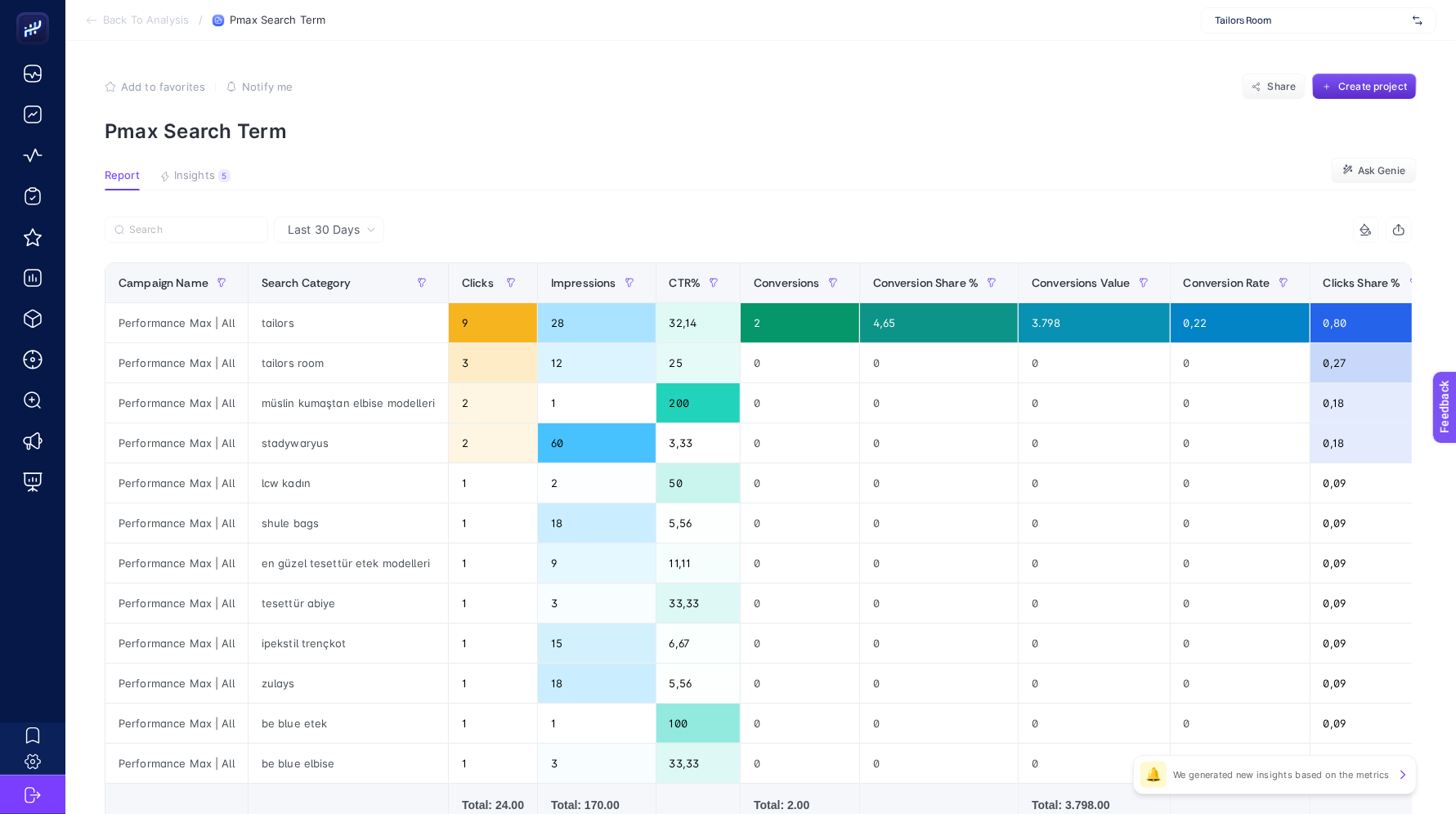
click at [137, 23] on span "Back To Analysis" at bounding box center [146, 21] width 86 height 13
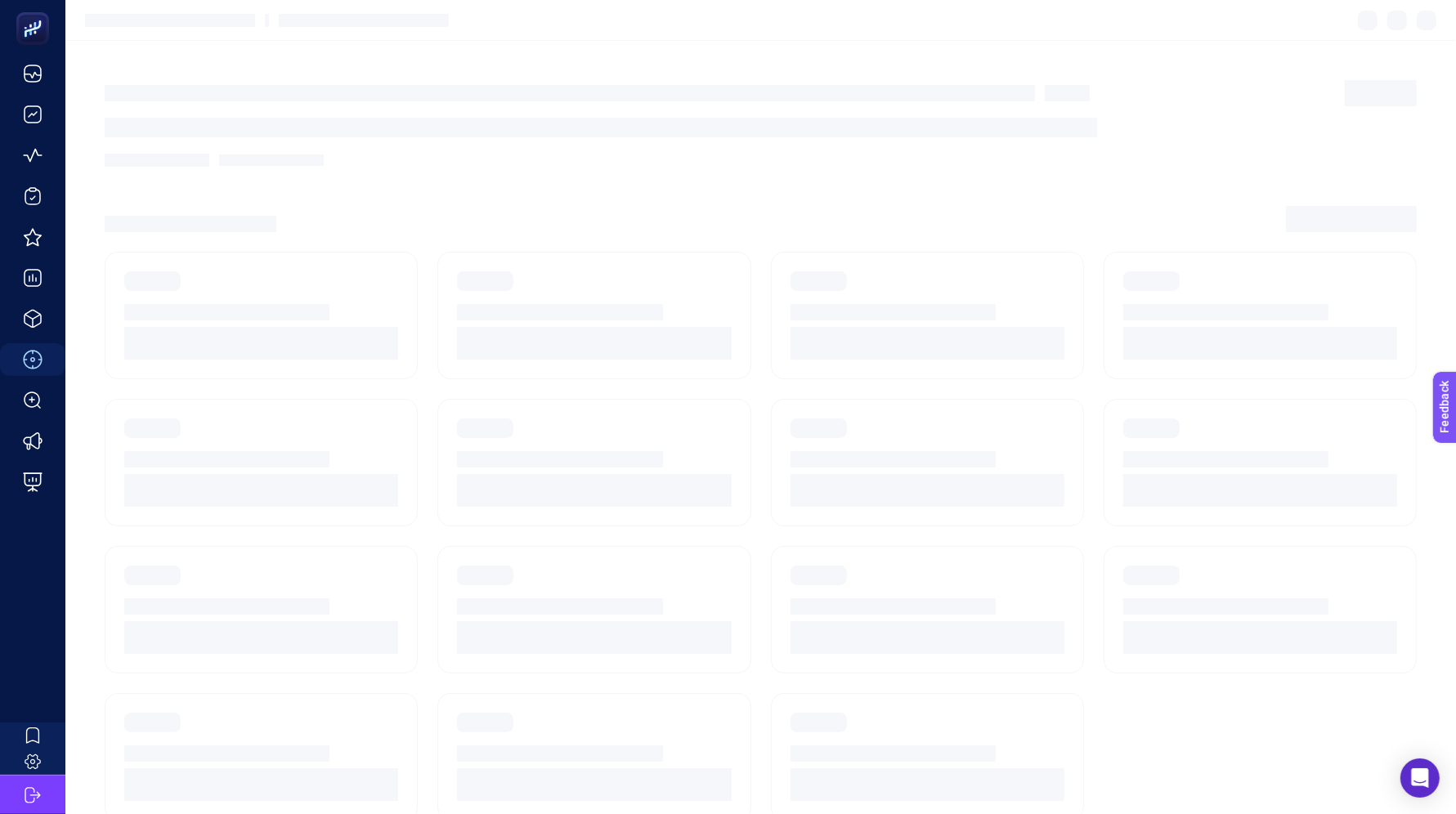
scroll to position [15, 0]
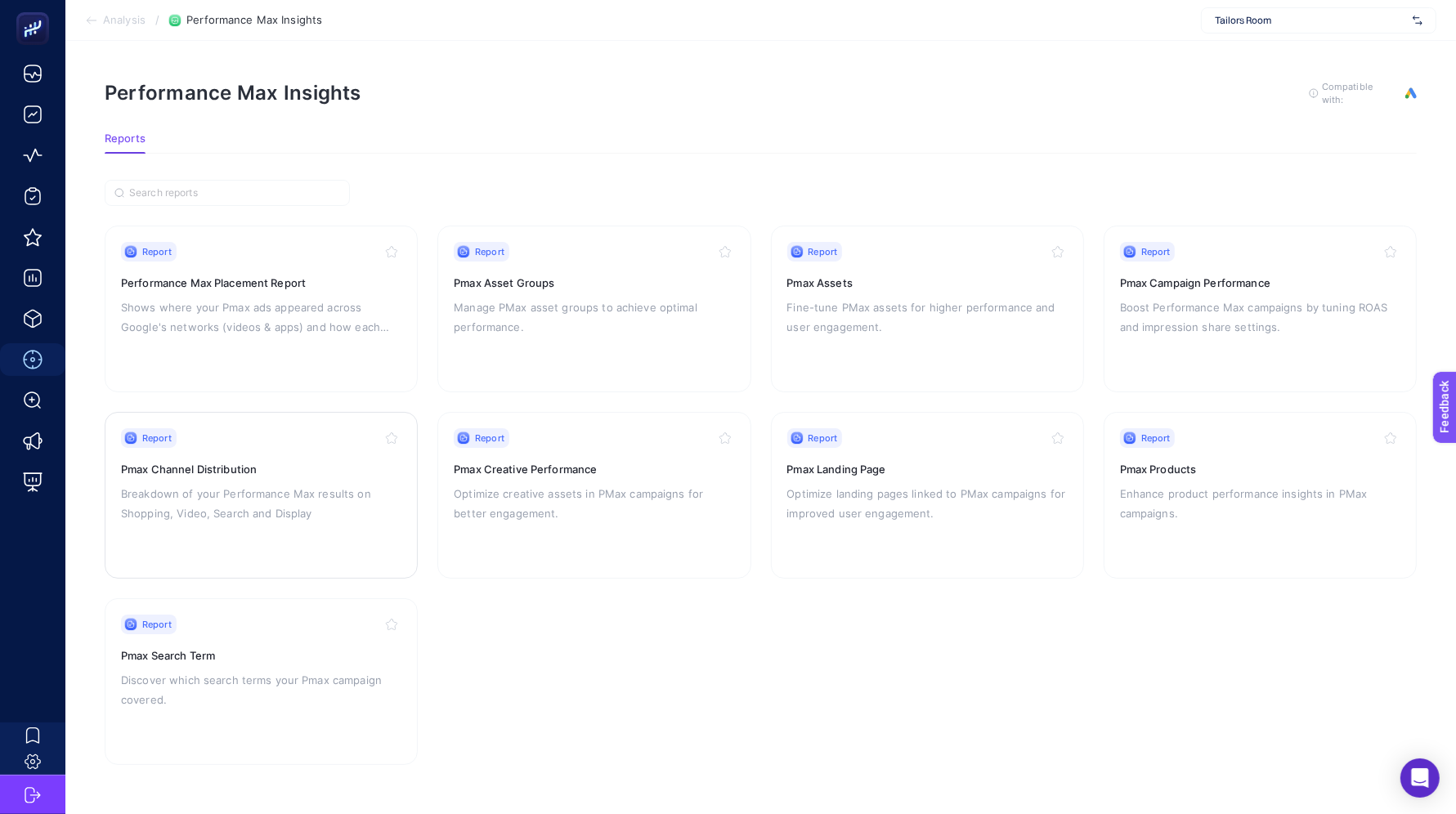
click at [193, 509] on div "Report Pmax Channel Distribution Breakdown of your Performance Max results on S…" at bounding box center [261, 495] width 281 height 134
